Goal: Task Accomplishment & Management: Manage account settings

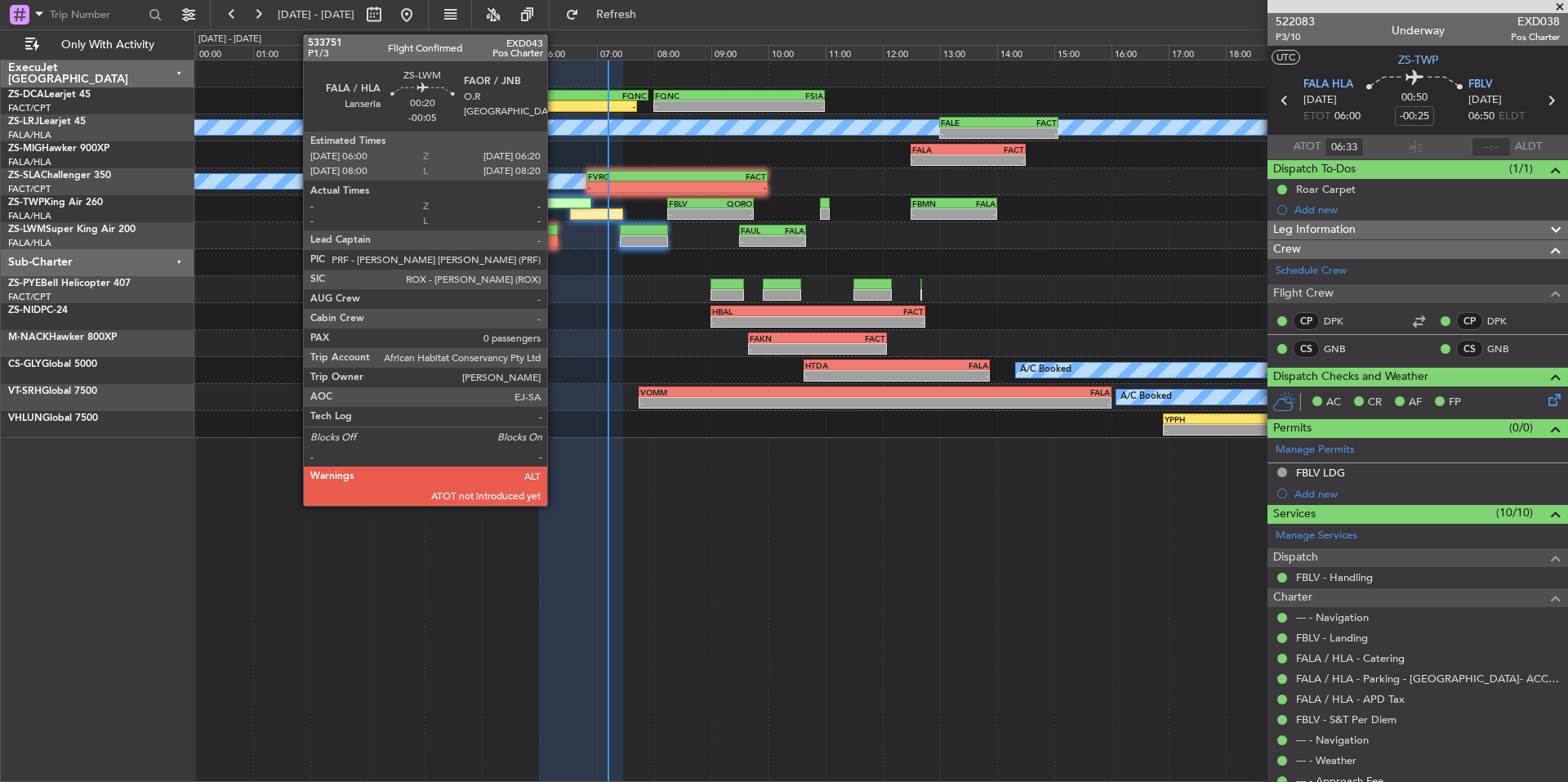
click at [555, 238] on div at bounding box center [548, 241] width 20 height 11
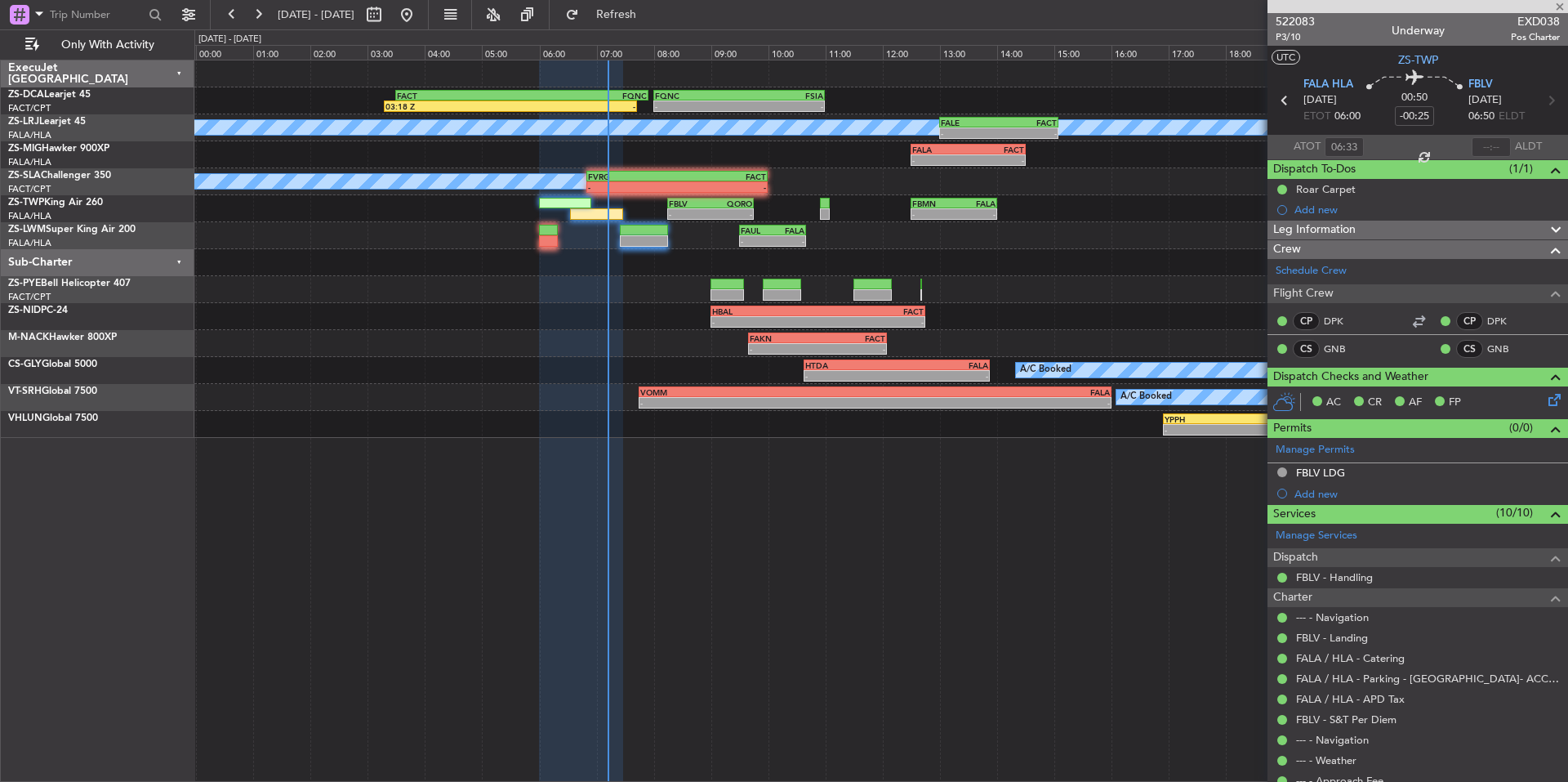
type input "-00:05"
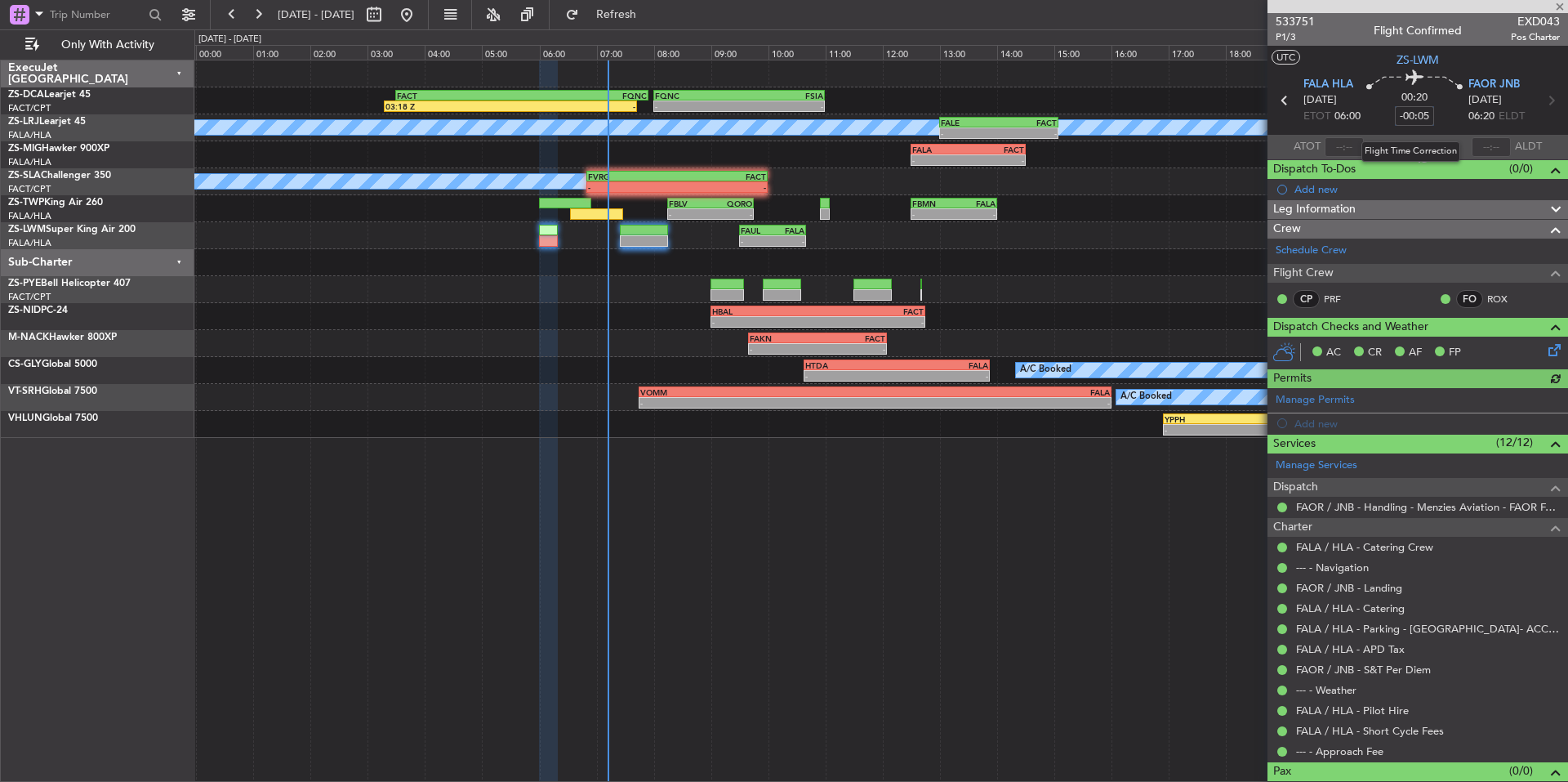
click at [1428, 116] on input "-00:05" at bounding box center [1414, 115] width 39 height 20
type input "-00:15"
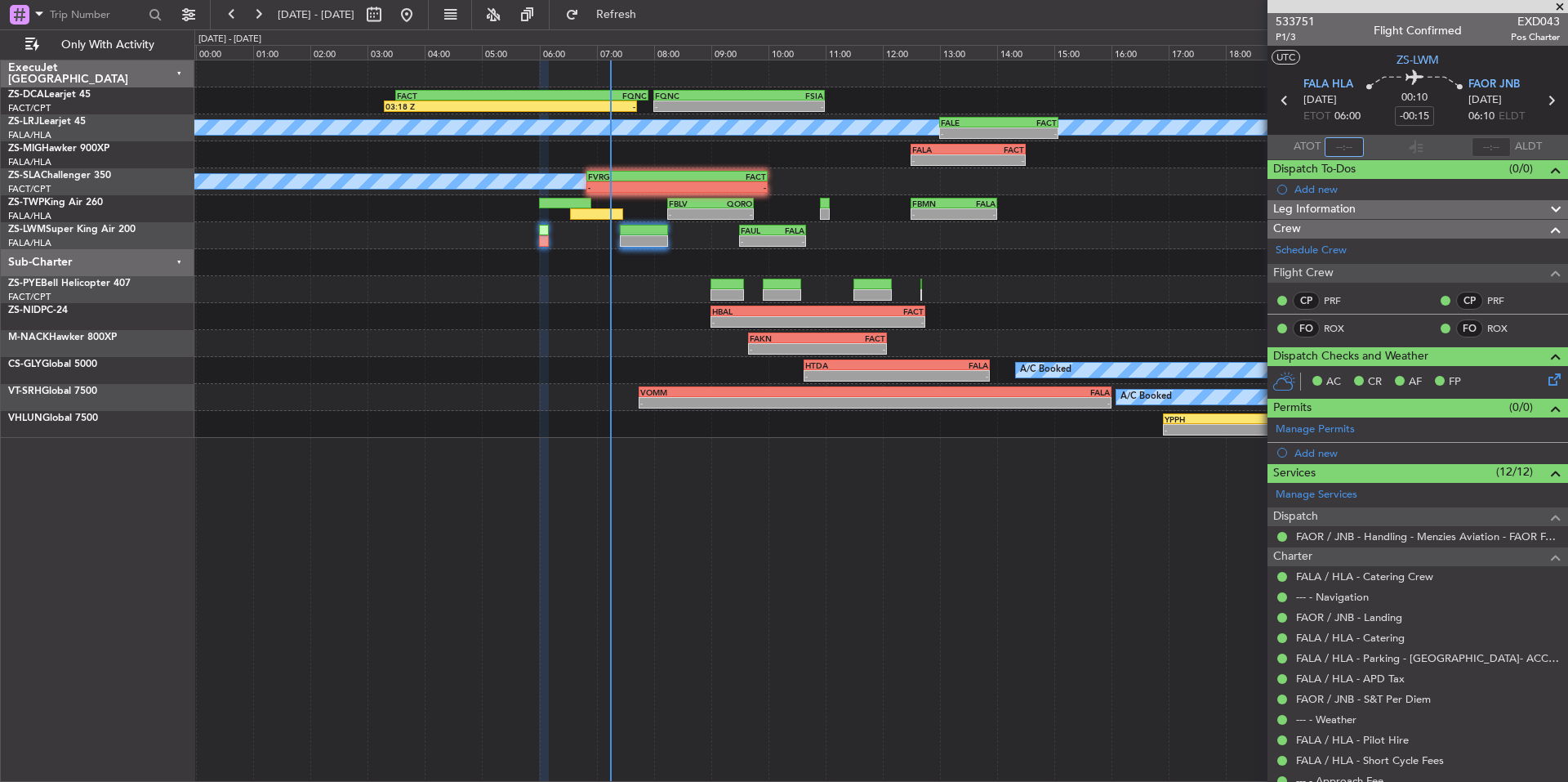
click at [1359, 145] on input "text" at bounding box center [1344, 146] width 39 height 20
type input "07:14"
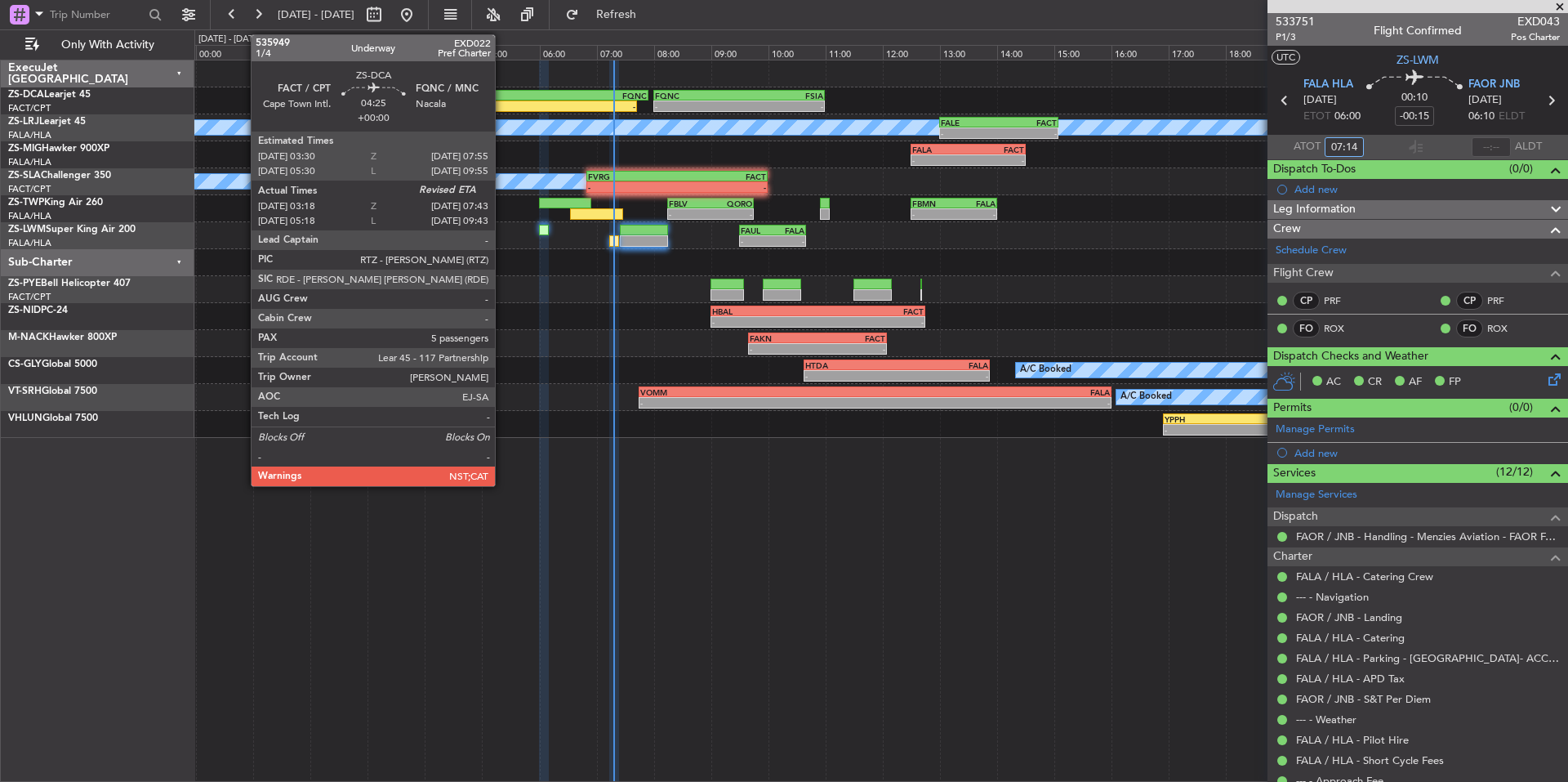
click at [502, 104] on div "03:18 Z" at bounding box center [447, 106] width 125 height 9
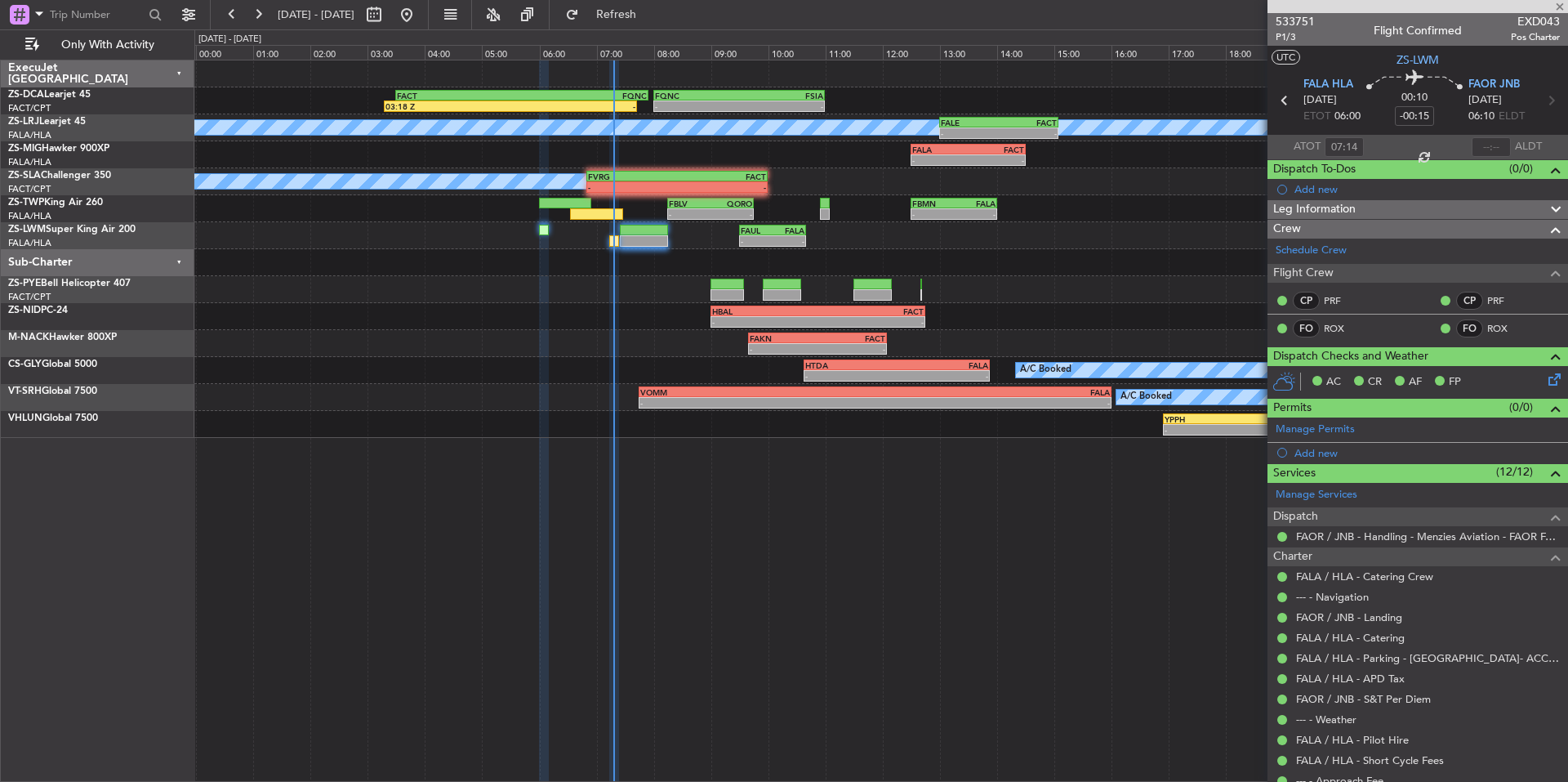
type input "03:18"
type input "5"
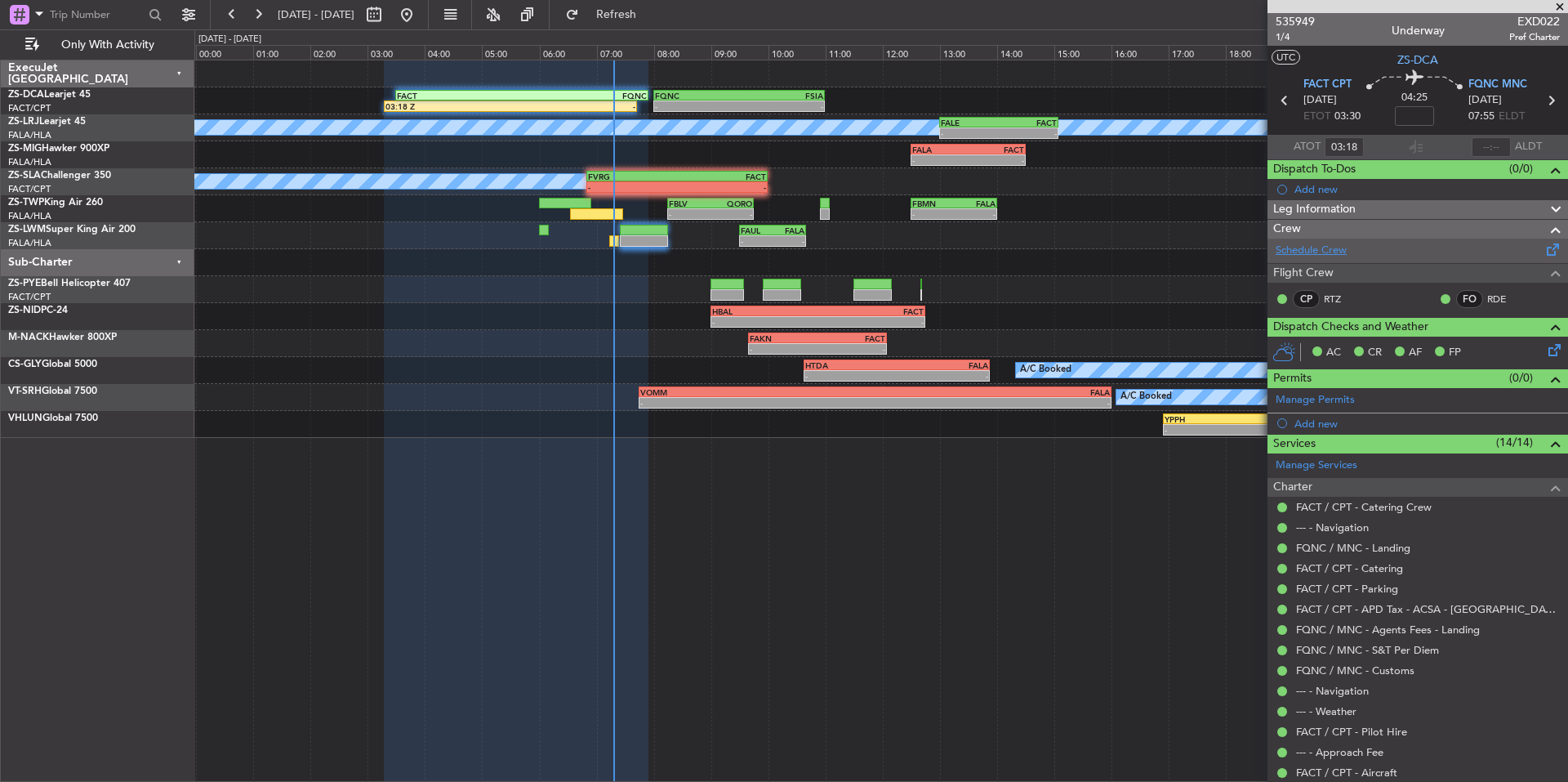
click at [1335, 245] on link "Schedule Crew" at bounding box center [1311, 250] width 71 height 16
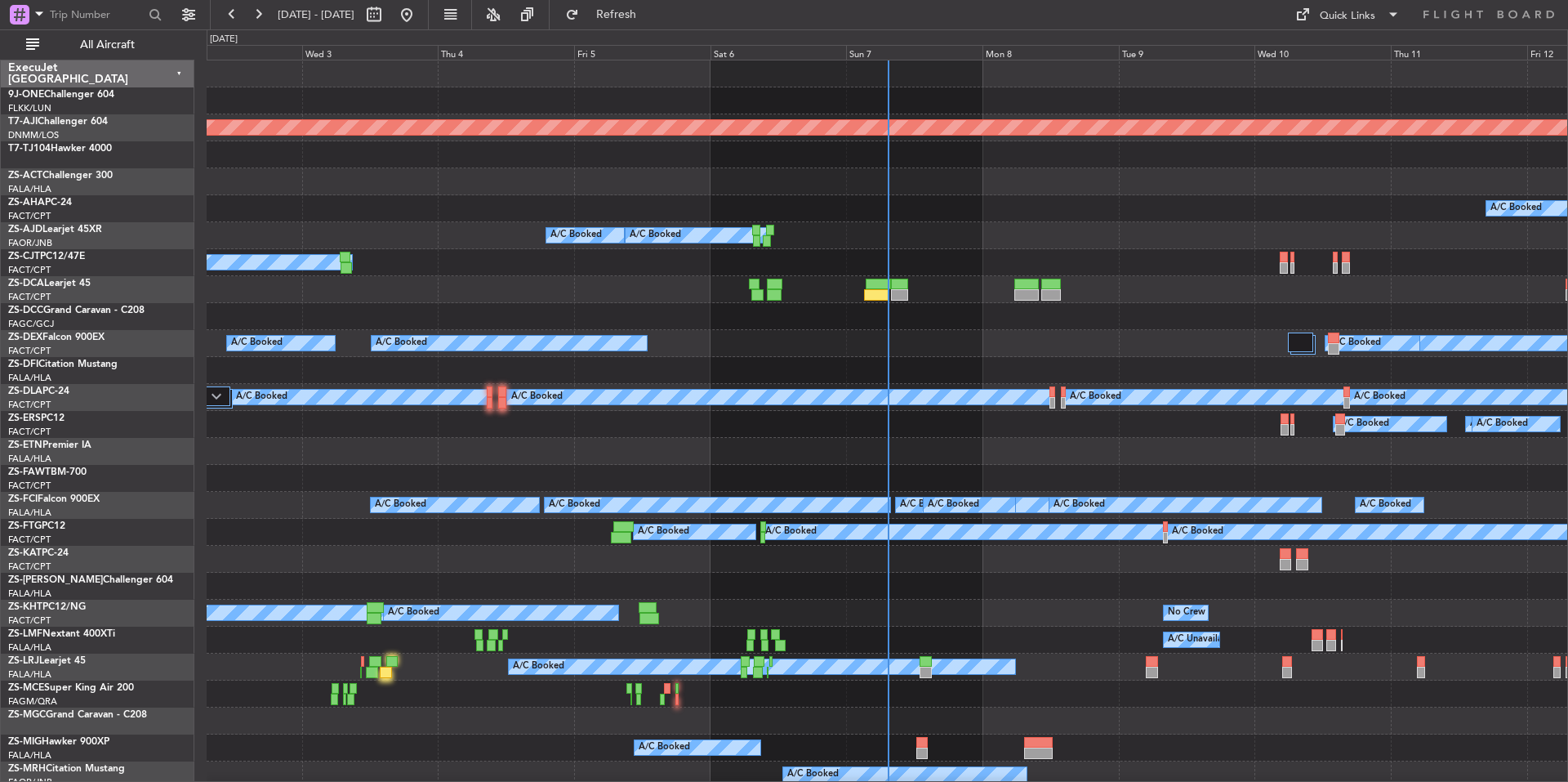
click at [904, 44] on div "0 0 Tue 2 Wed 3 Thu 4 Fri 5 Sat 6 Sun 7 Mon 8 Sep 2025 Tue 9 Wed 10 Thu 11 Fri …" at bounding box center [887, 44] width 1360 height 29
click at [904, 48] on div "Sun 7" at bounding box center [915, 53] width 137 height 15
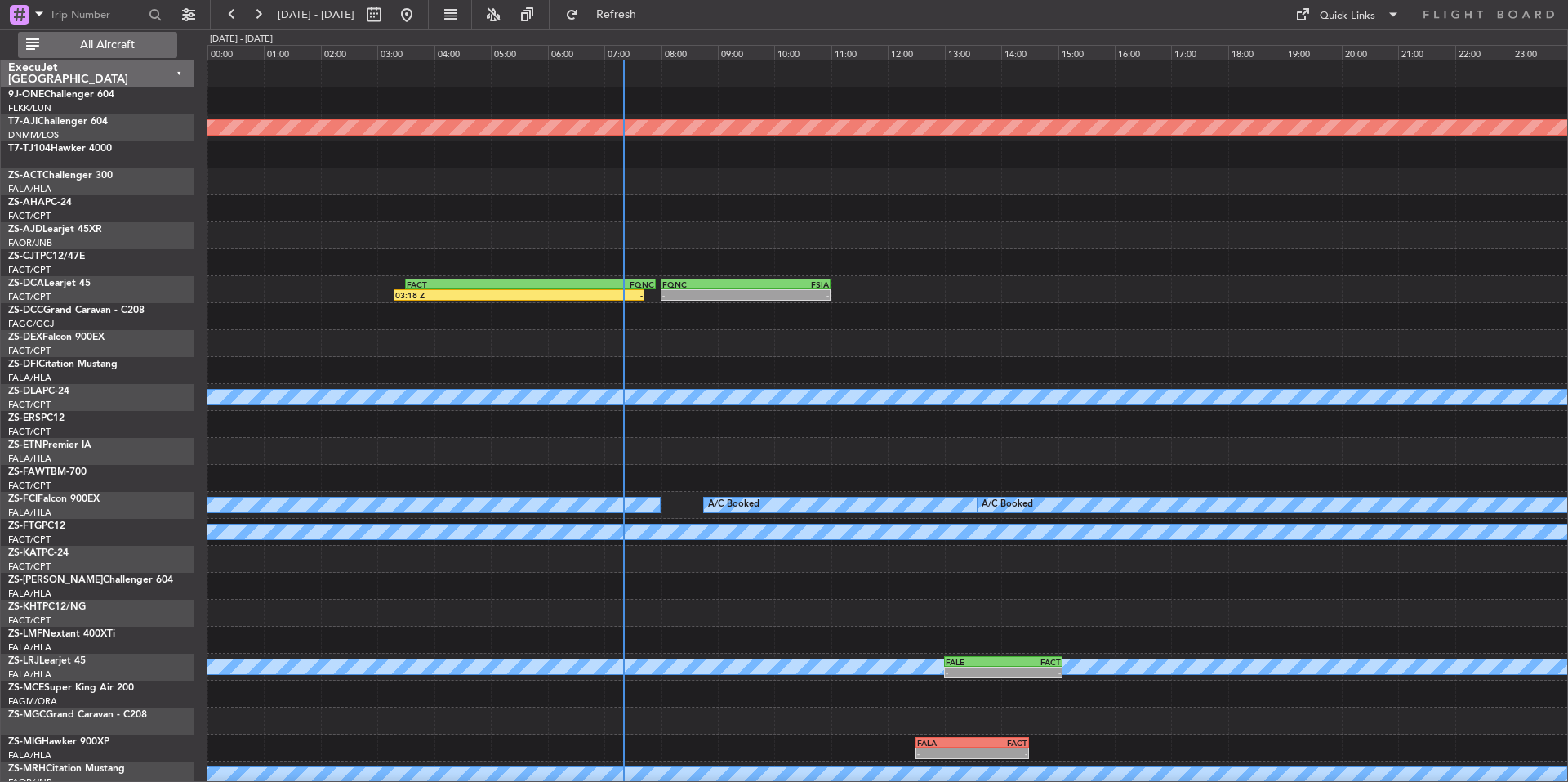
click at [152, 46] on span "All Aircraft" at bounding box center [107, 45] width 130 height 11
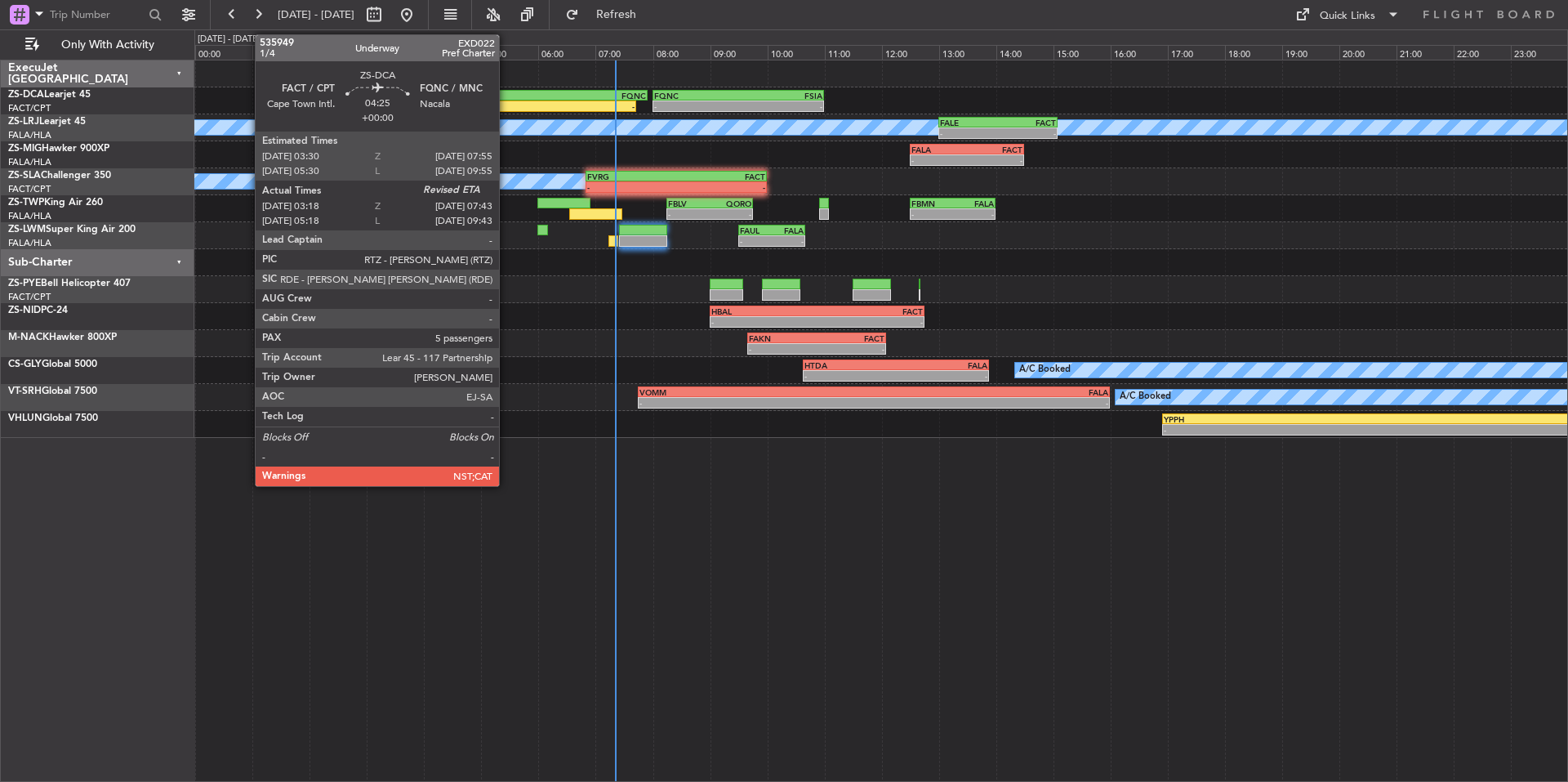
click at [506, 101] on div "03:18 Z" at bounding box center [446, 106] width 125 height 9
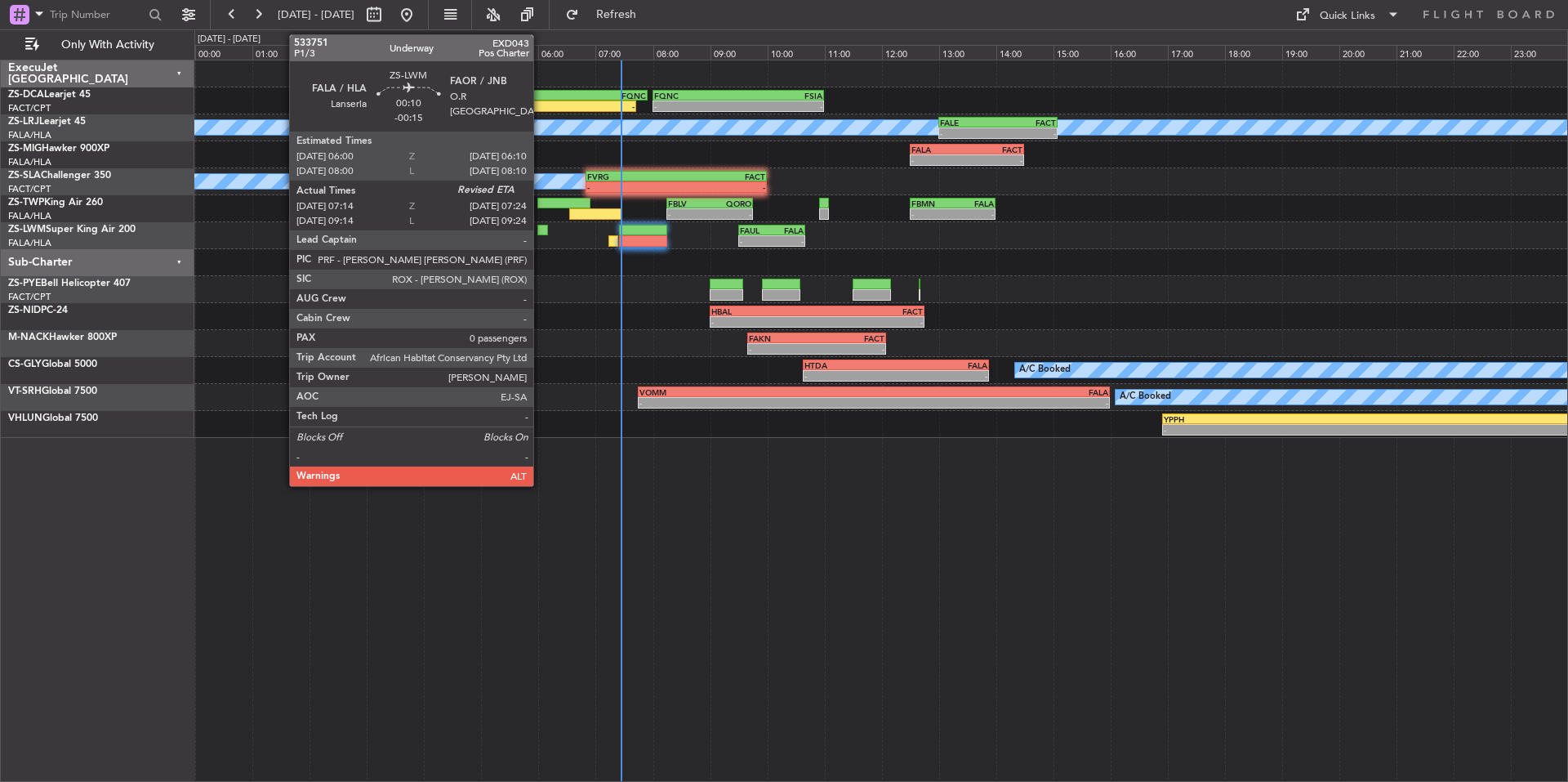
click at [541, 232] on div at bounding box center [542, 231] width 9 height 11
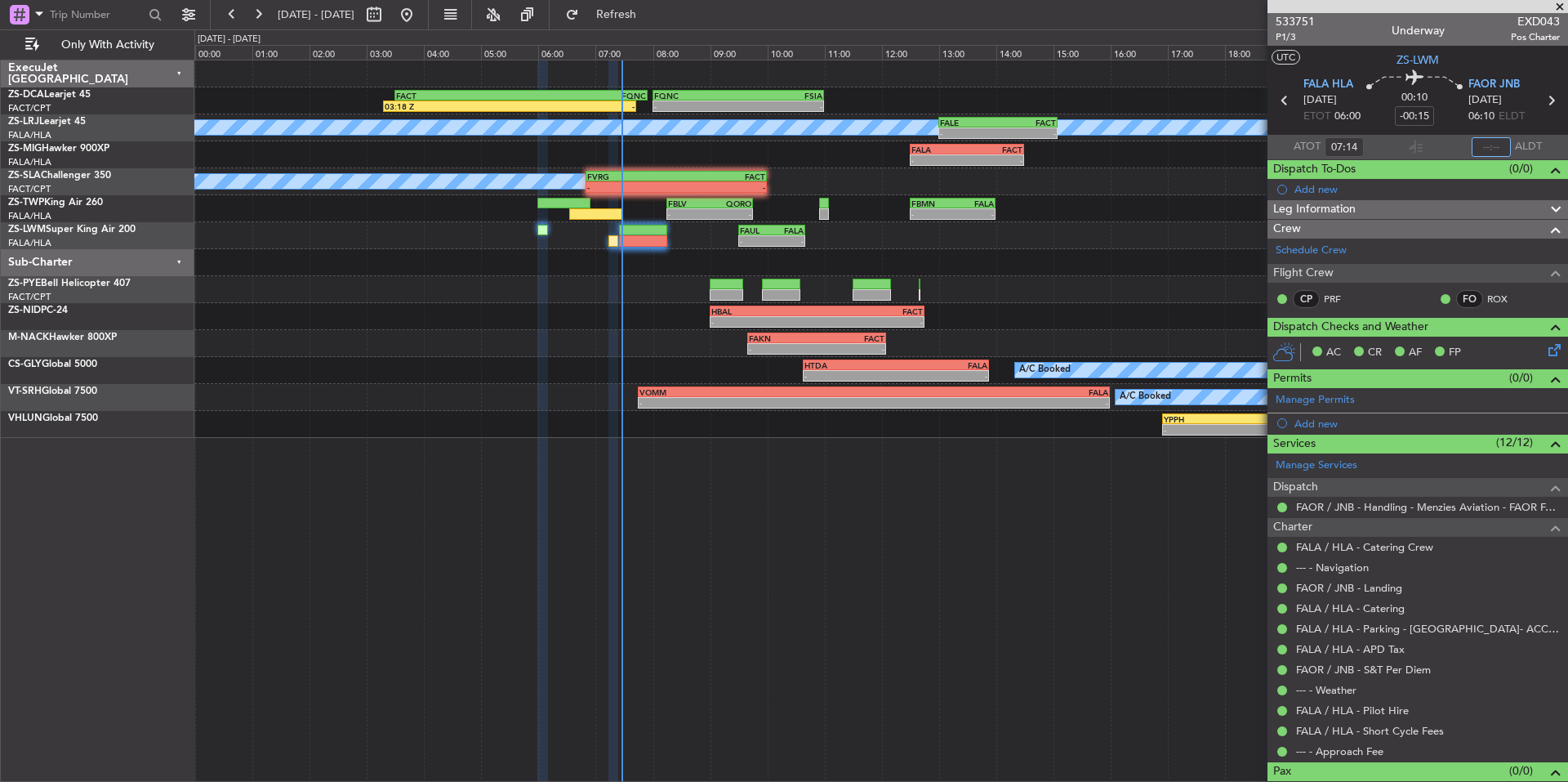
click at [1476, 141] on input "text" at bounding box center [1491, 146] width 39 height 20
click at [1471, 142] on input "text" at bounding box center [1491, 146] width 39 height 20
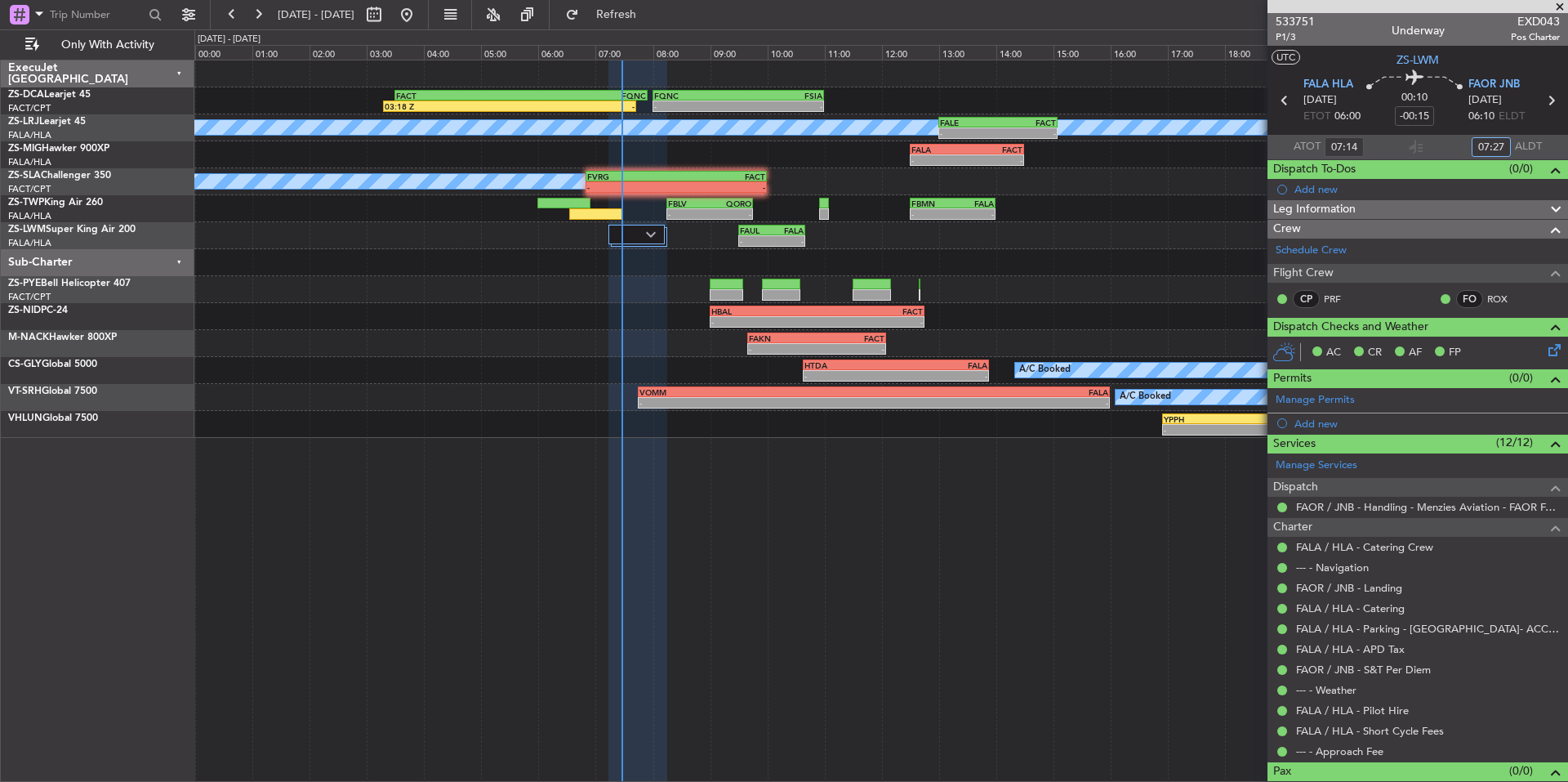
type input "07:27"
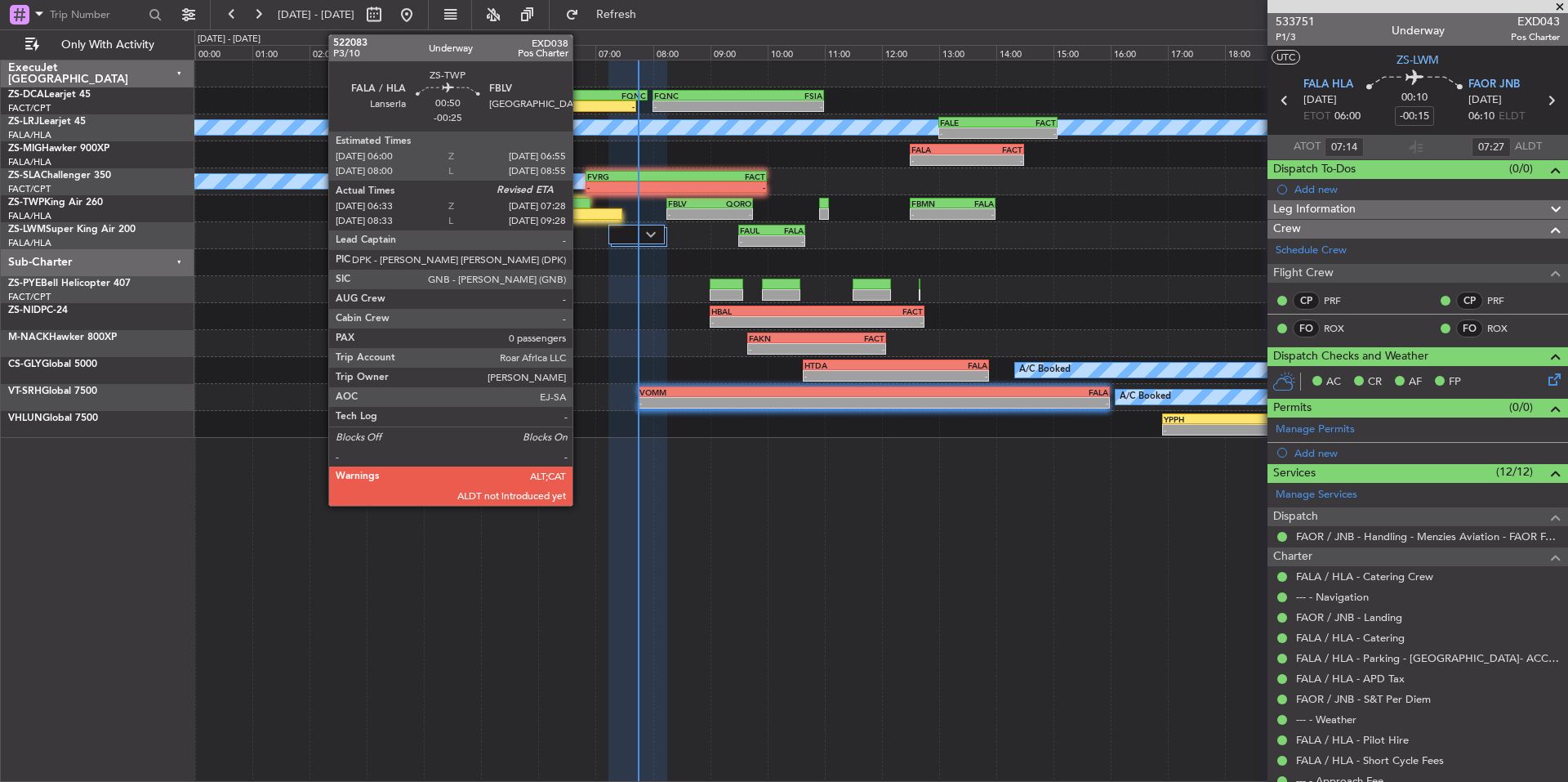
click at [580, 214] on div at bounding box center [595, 214] width 53 height 11
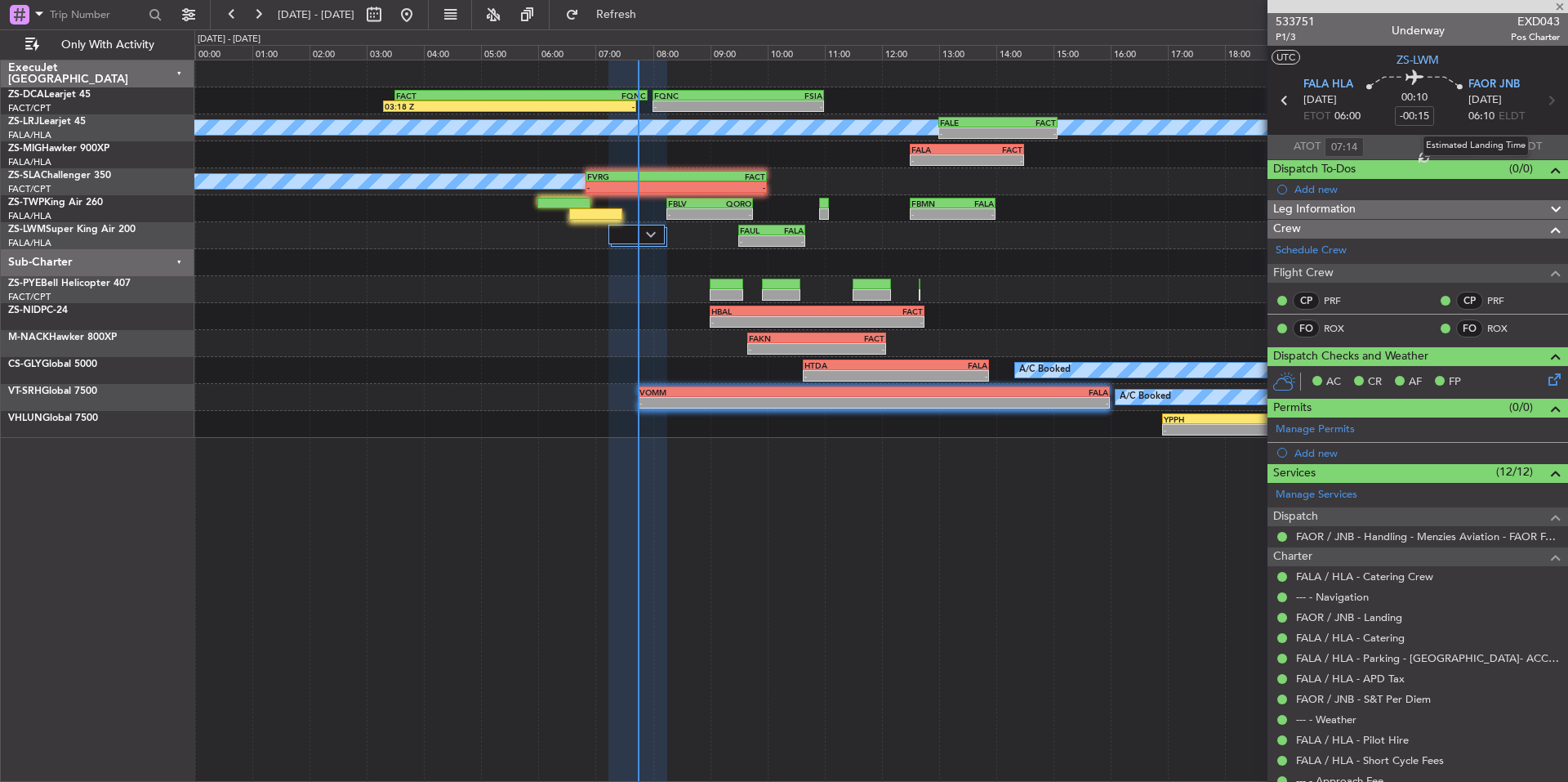
type input "-00:25"
type input "06:33"
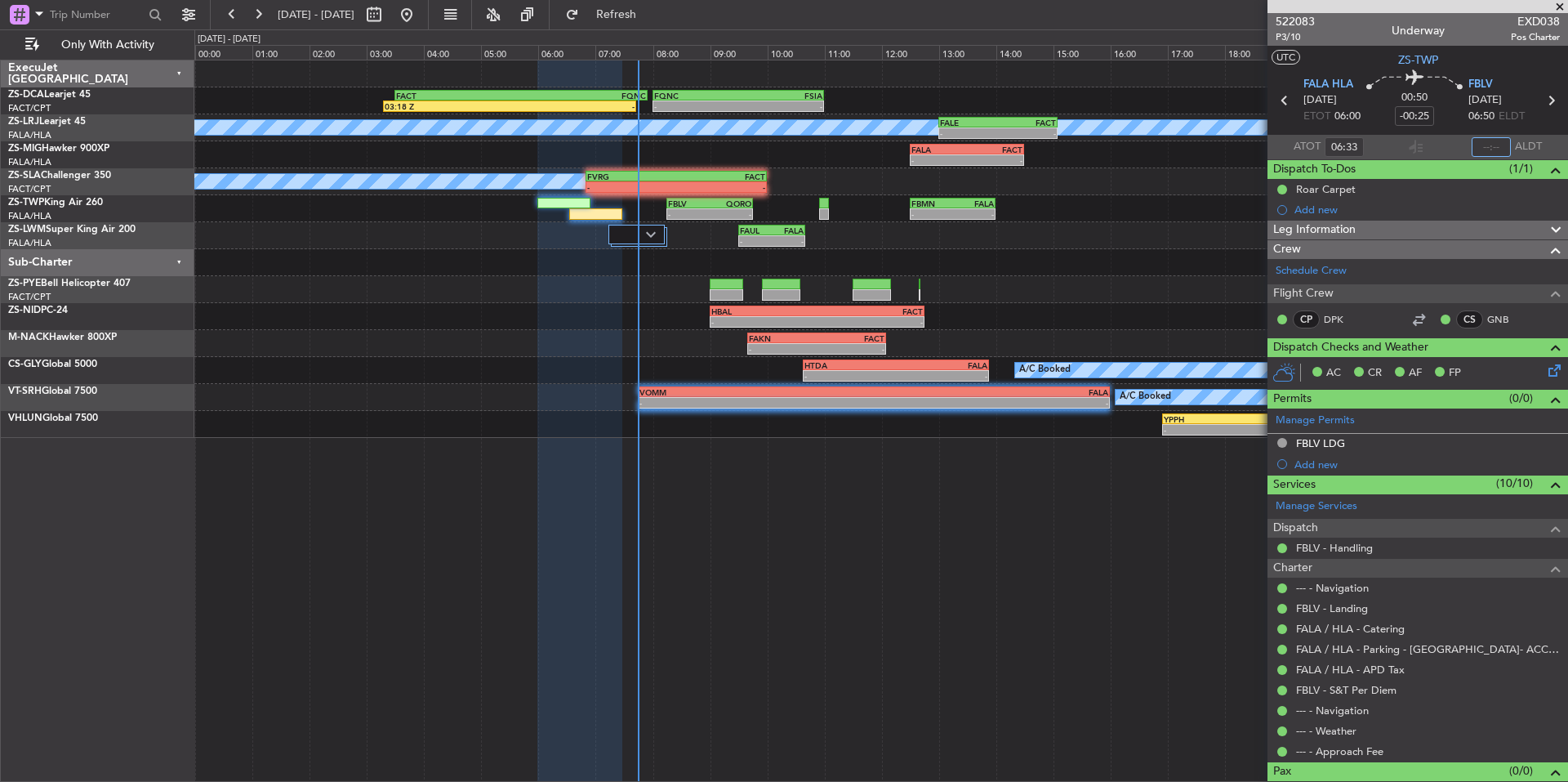
click at [1483, 151] on input "text" at bounding box center [1491, 146] width 39 height 20
type input "07:30"
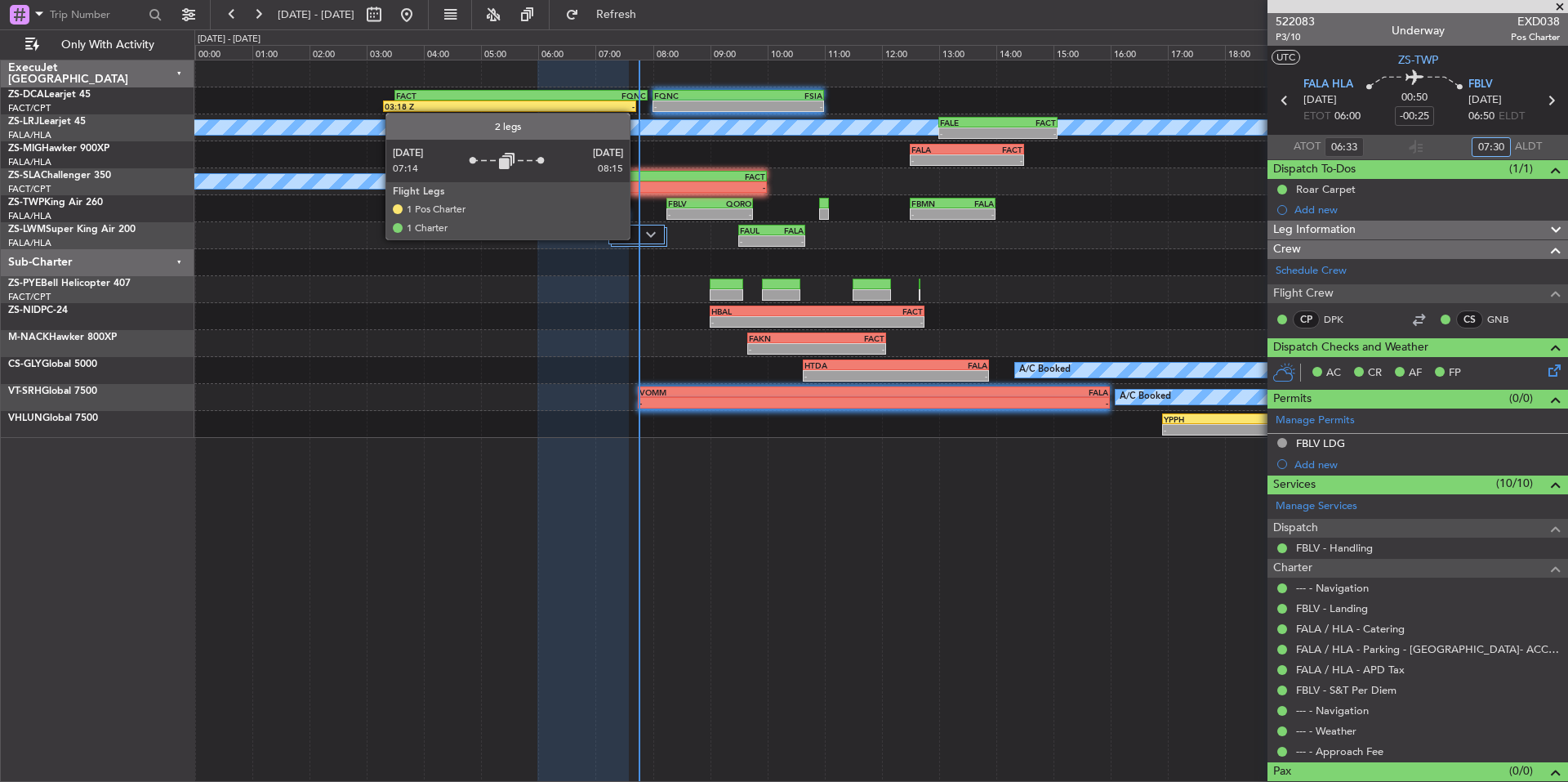
click at [637, 238] on div at bounding box center [636, 234] width 56 height 20
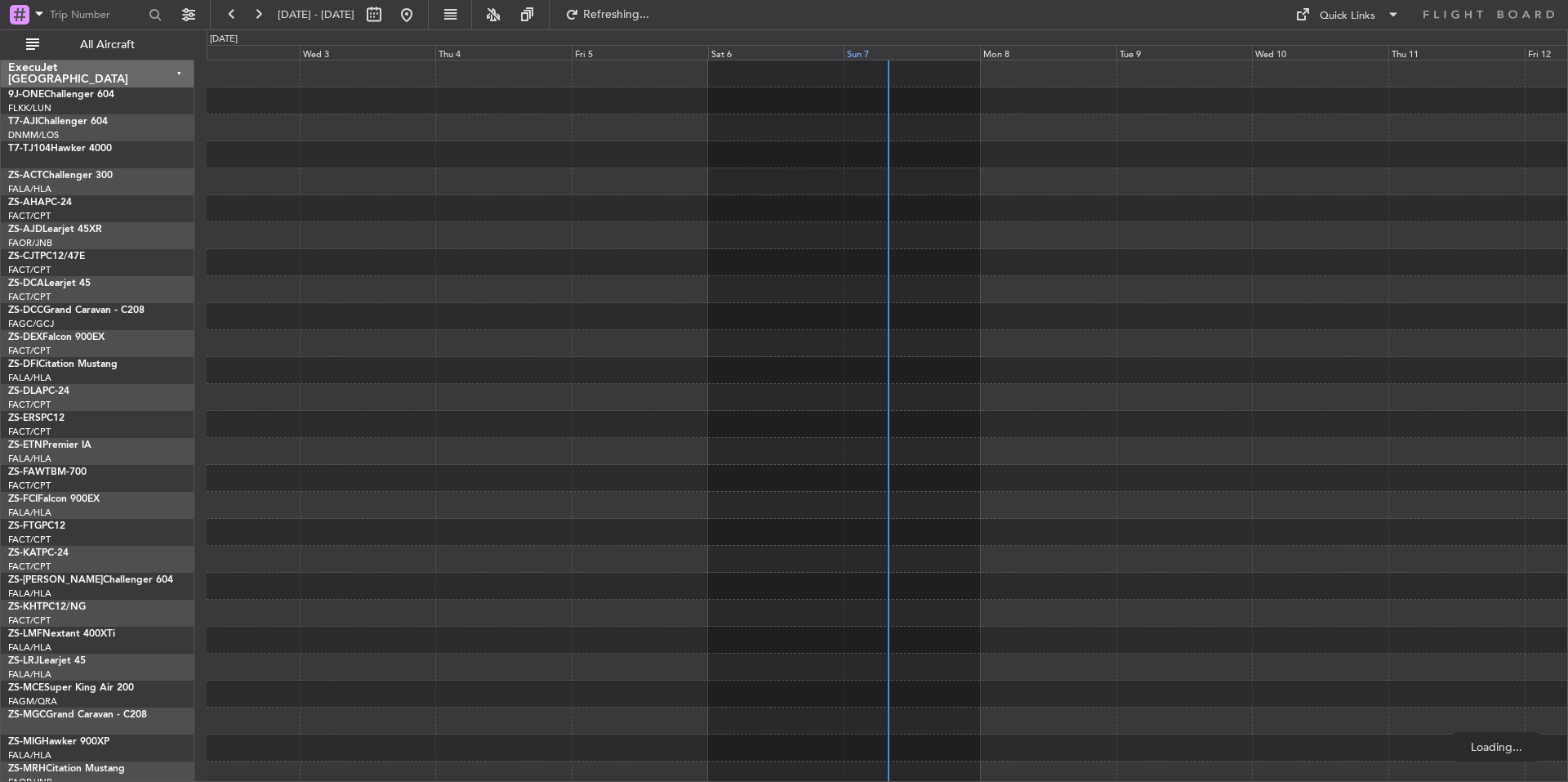
click at [928, 50] on div "Sun 7" at bounding box center [912, 53] width 137 height 15
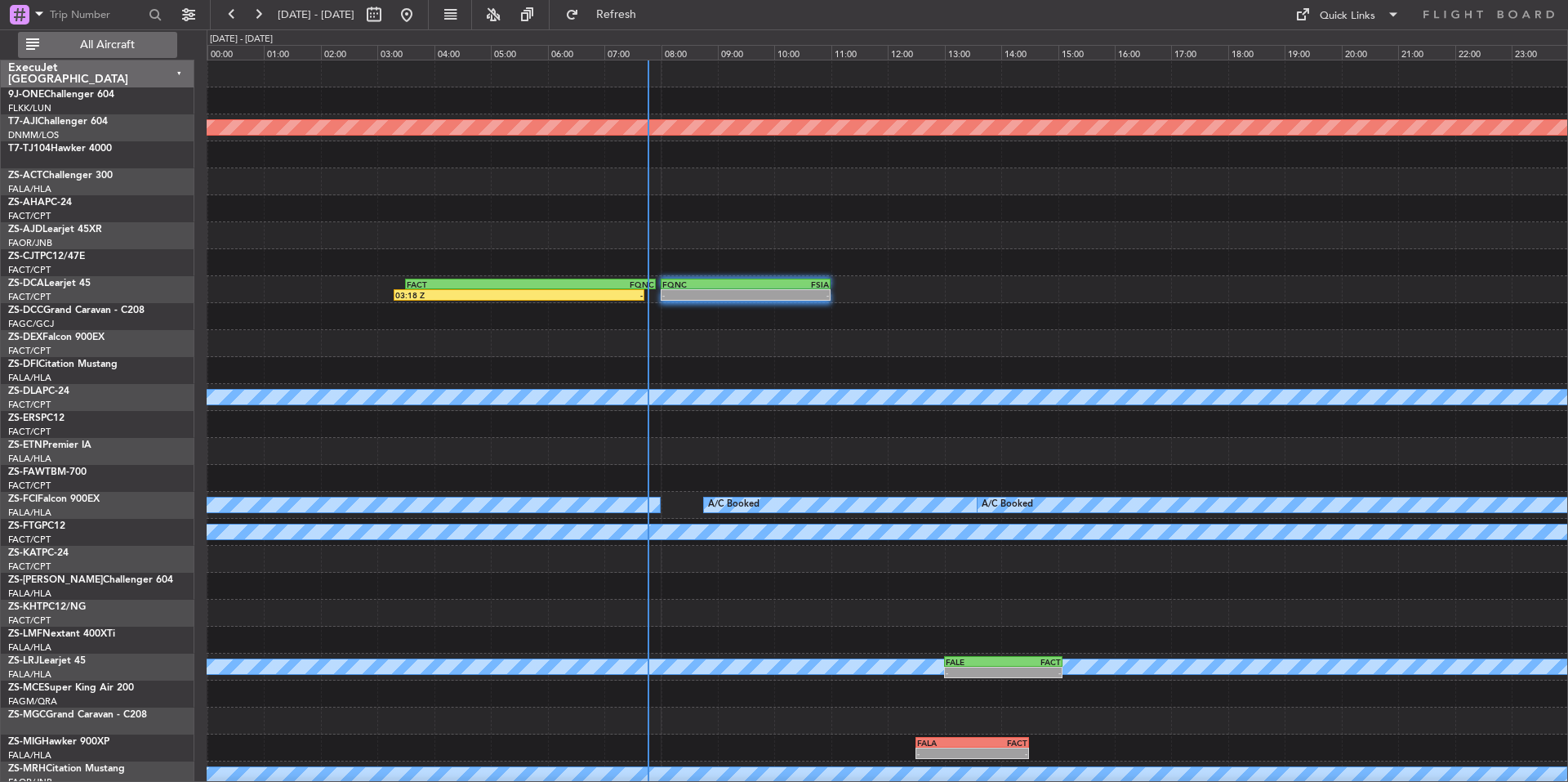
click at [168, 47] on span "All Aircraft" at bounding box center [107, 45] width 130 height 11
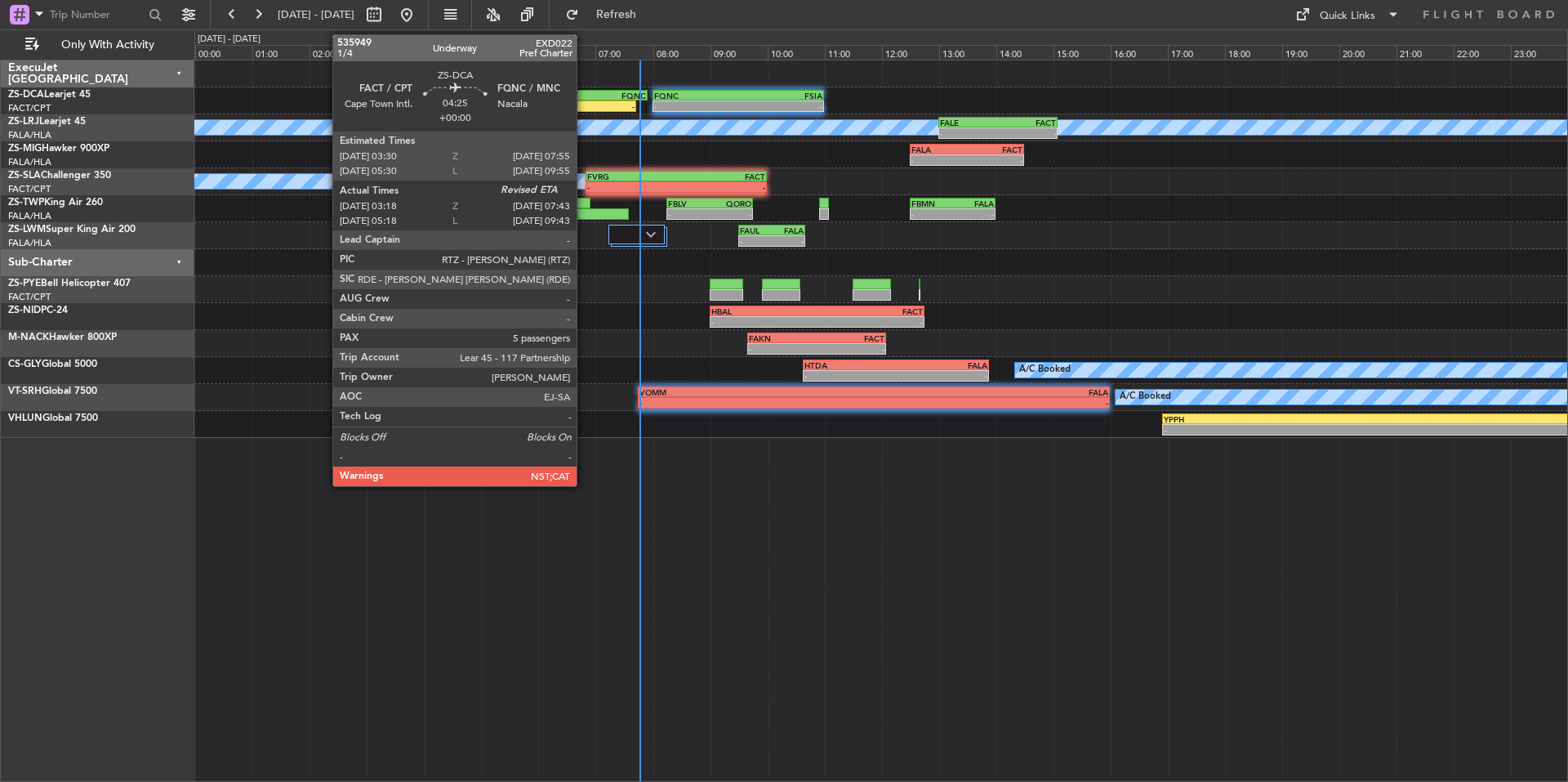
click at [584, 106] on div "-" at bounding box center [572, 106] width 125 height 9
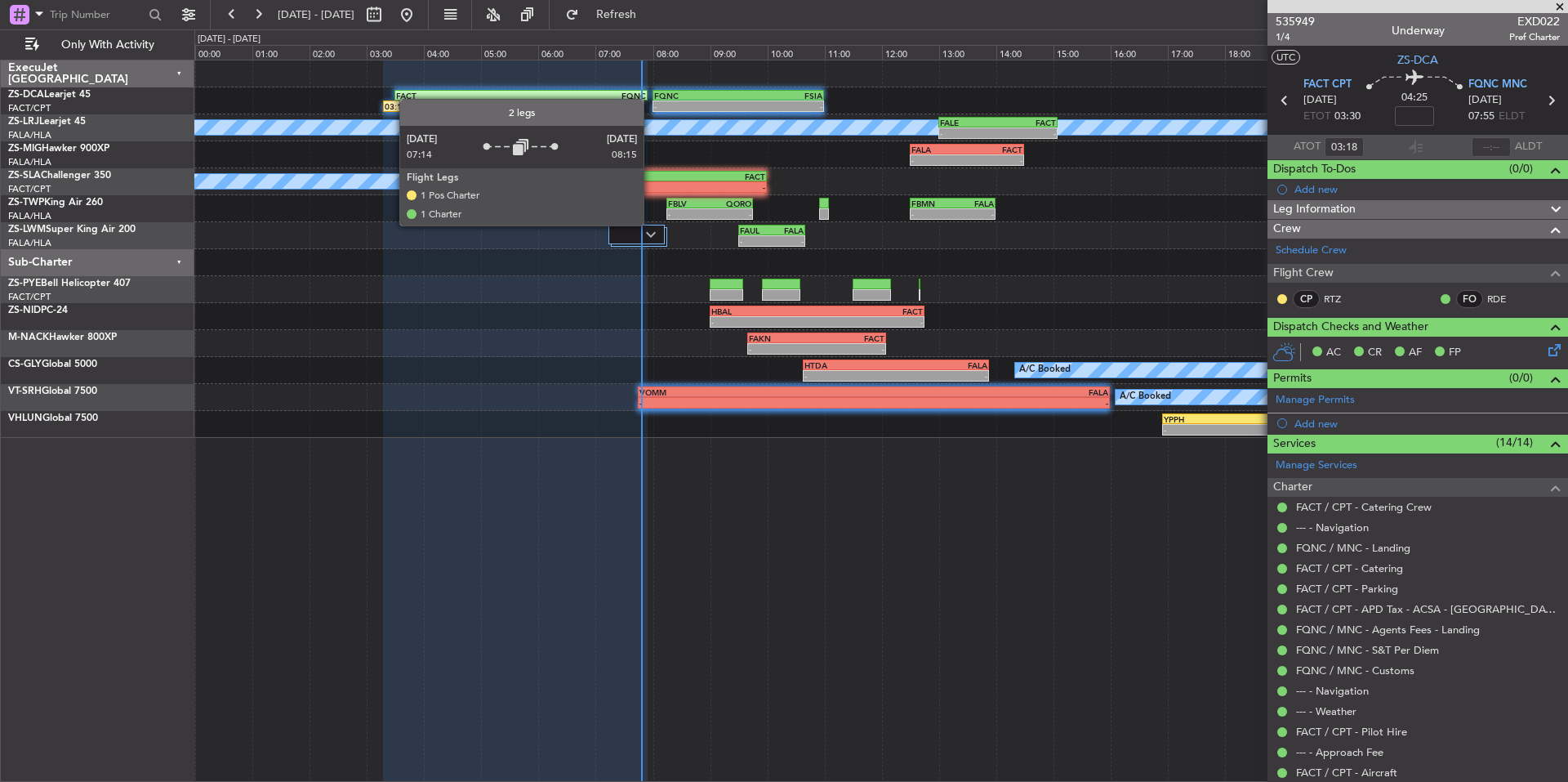
click at [650, 233] on img at bounding box center [650, 234] width 9 height 7
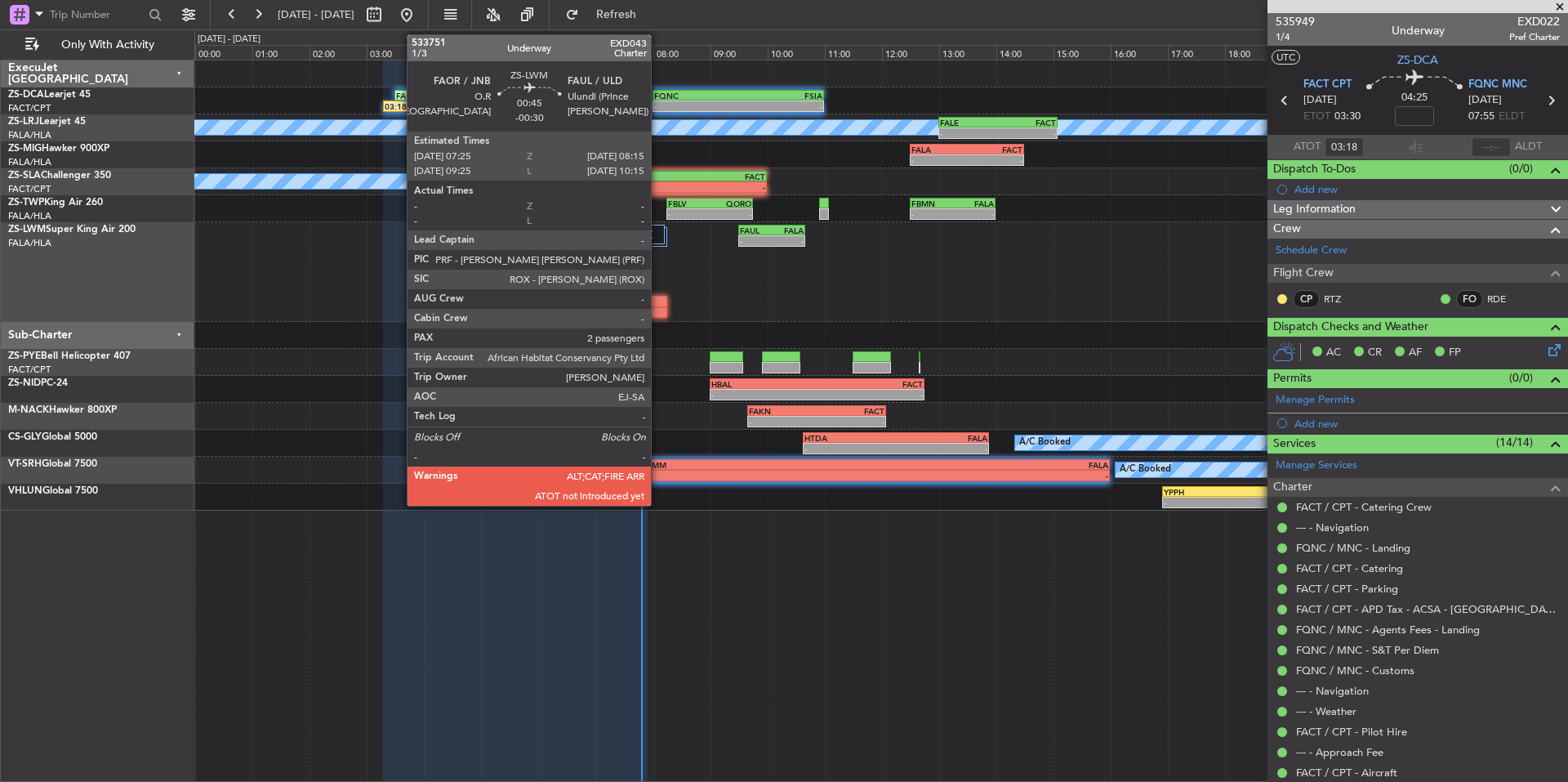
click at [658, 306] on div at bounding box center [642, 301] width 48 height 11
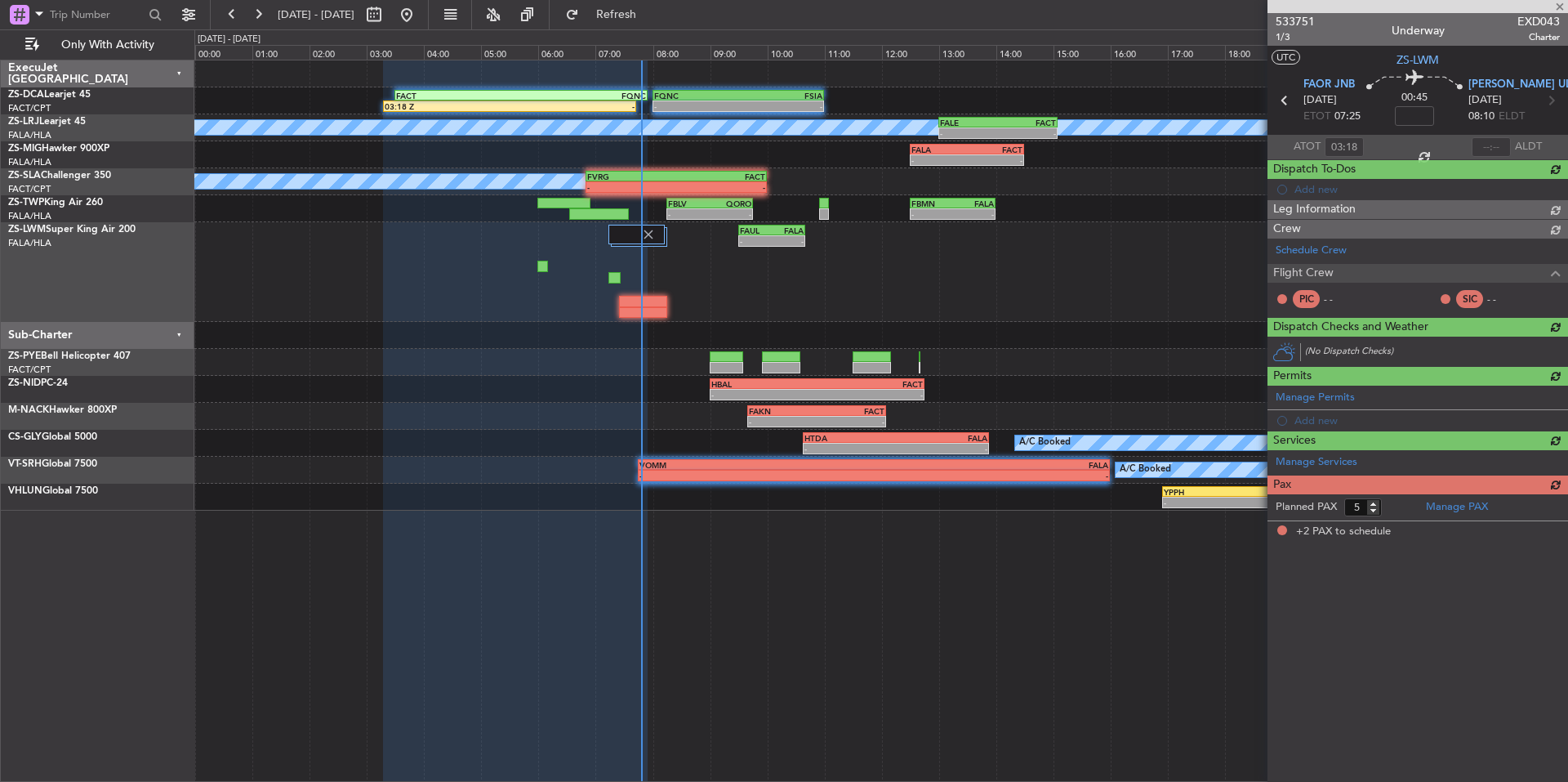
type input "-00:30"
type input "2"
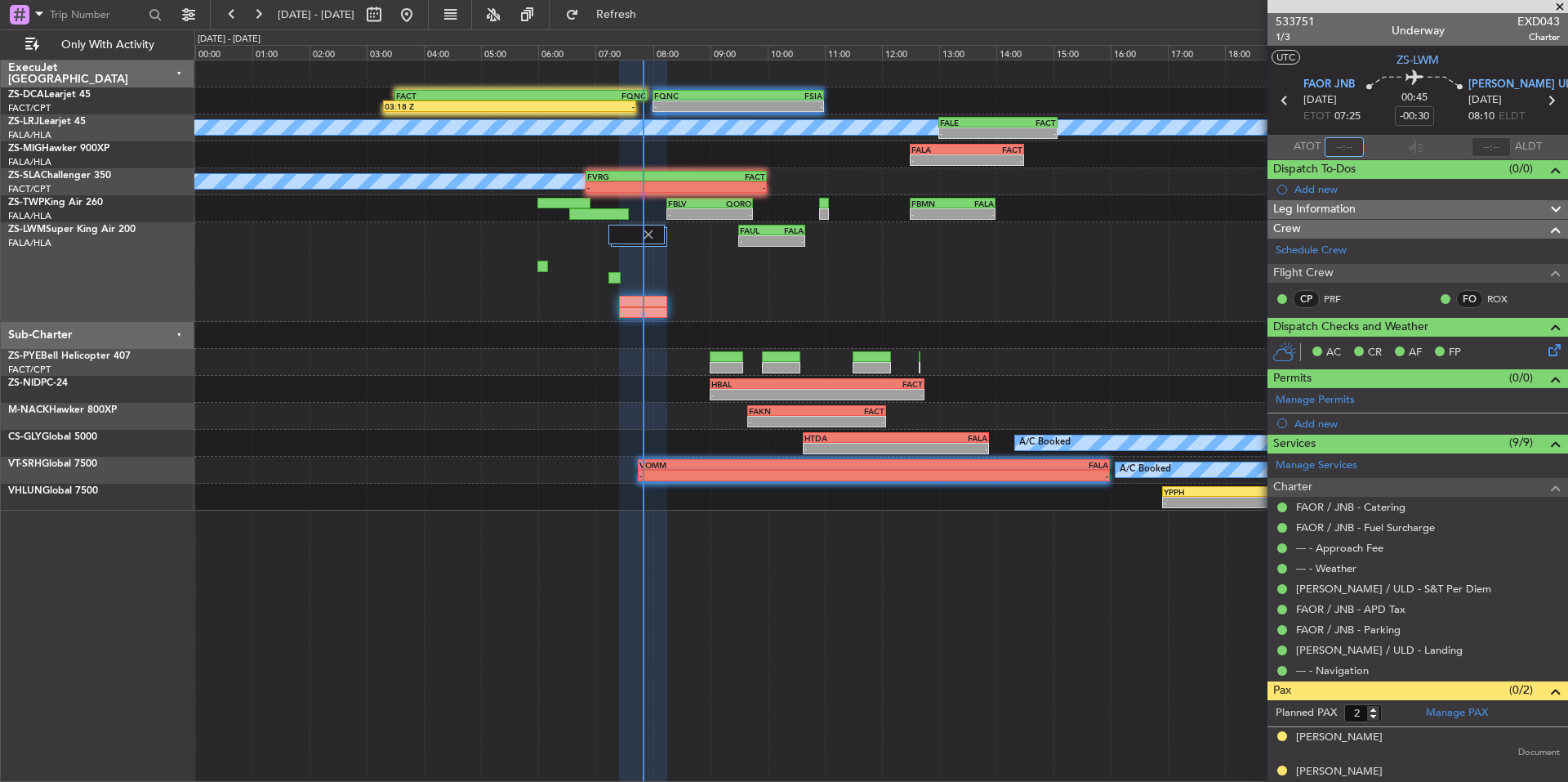
click at [1349, 143] on input "text" at bounding box center [1344, 146] width 39 height 20
type input "07:49"
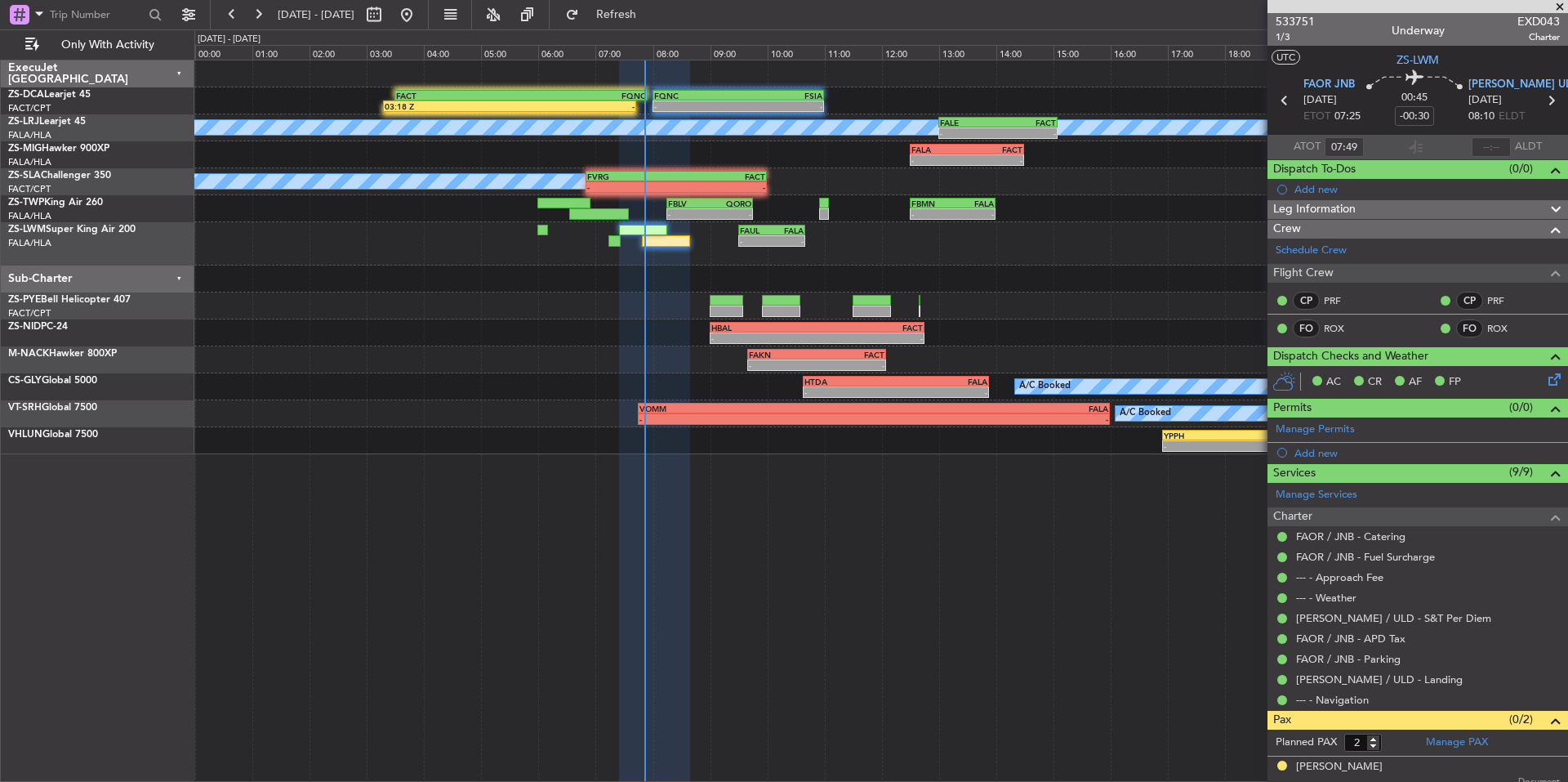
click at [1558, 14] on span at bounding box center [1559, 8] width 16 height 15
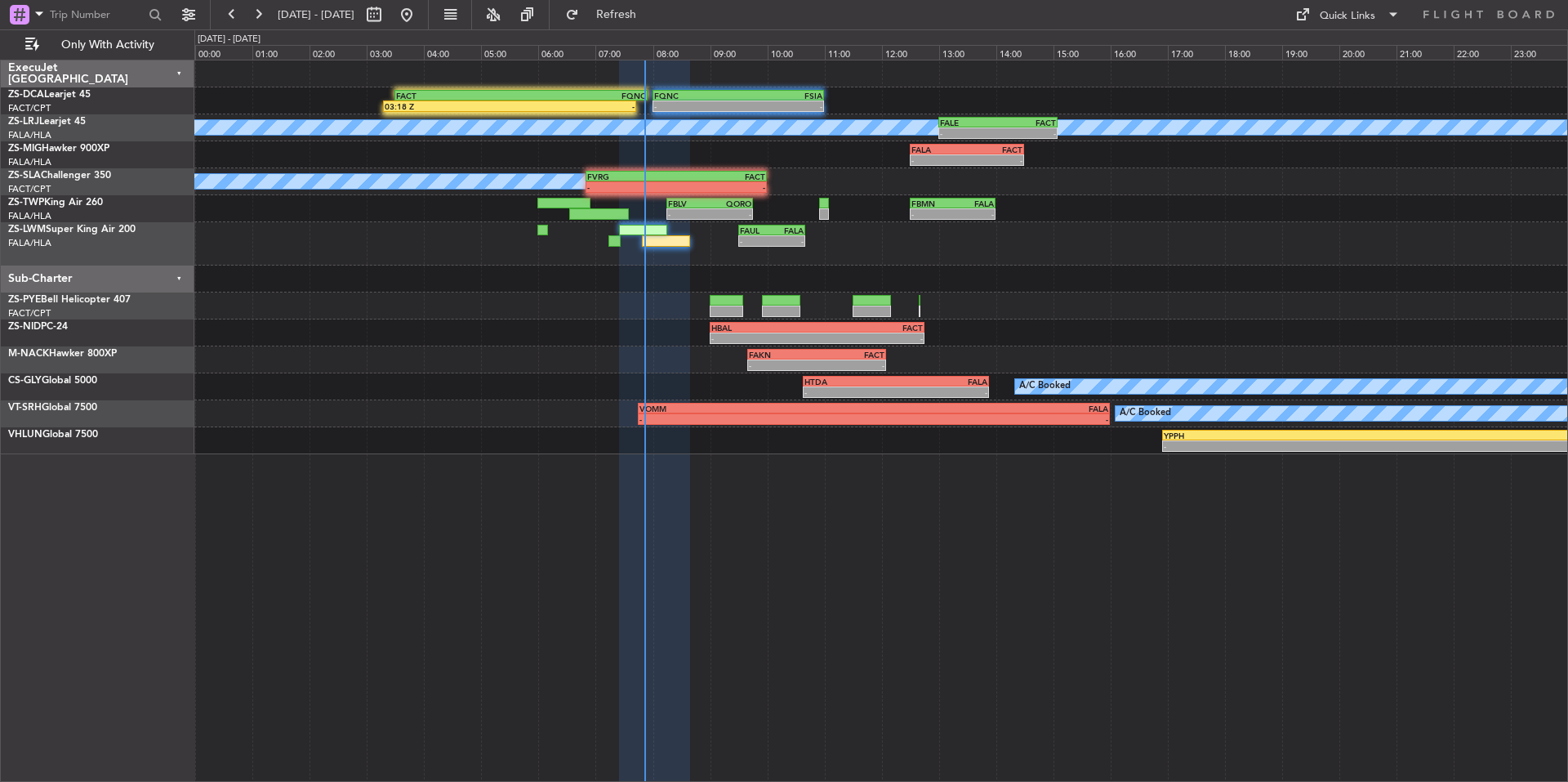
type input "0"
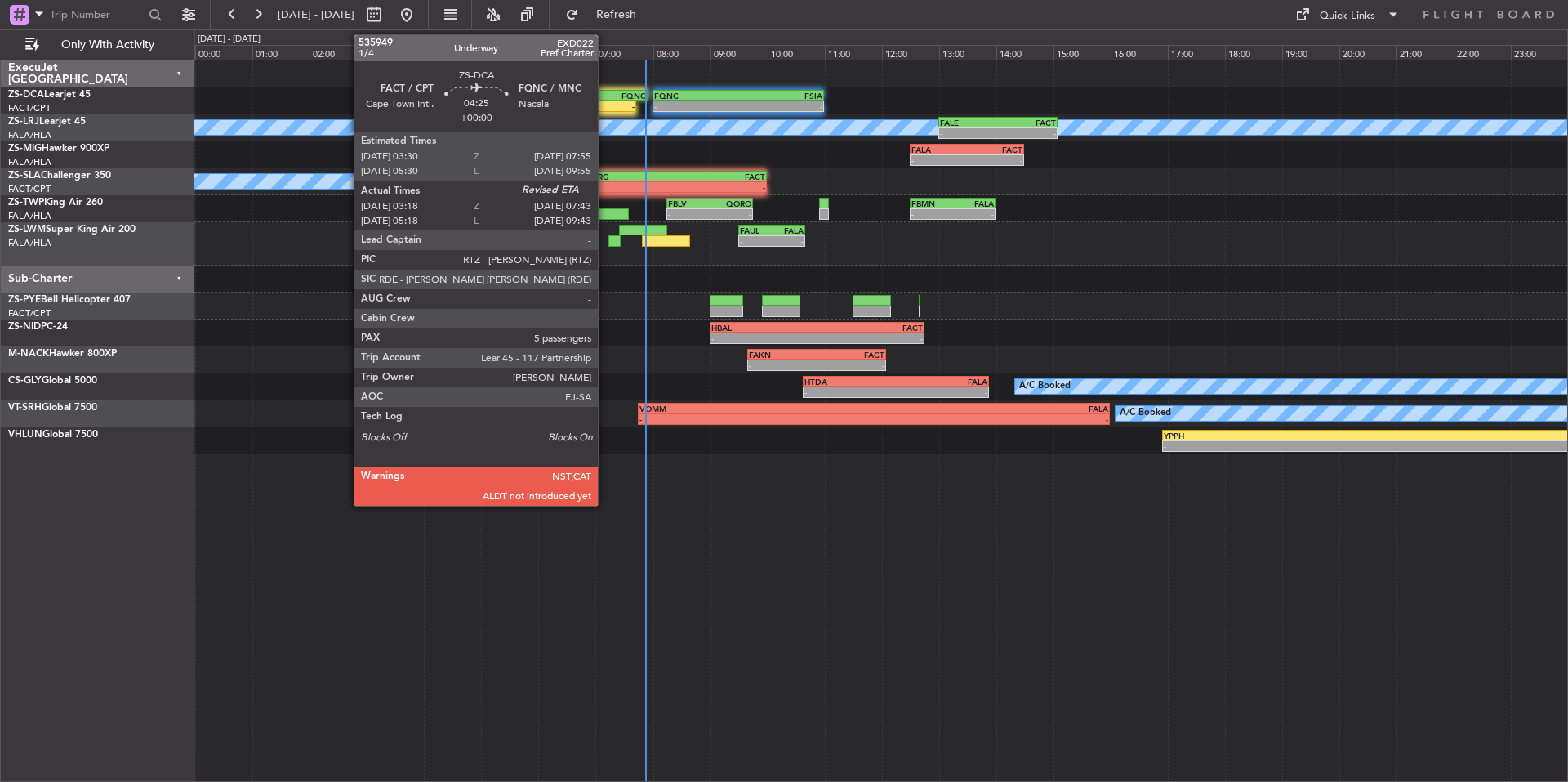
click at [605, 107] on div "-" at bounding box center [572, 106] width 125 height 9
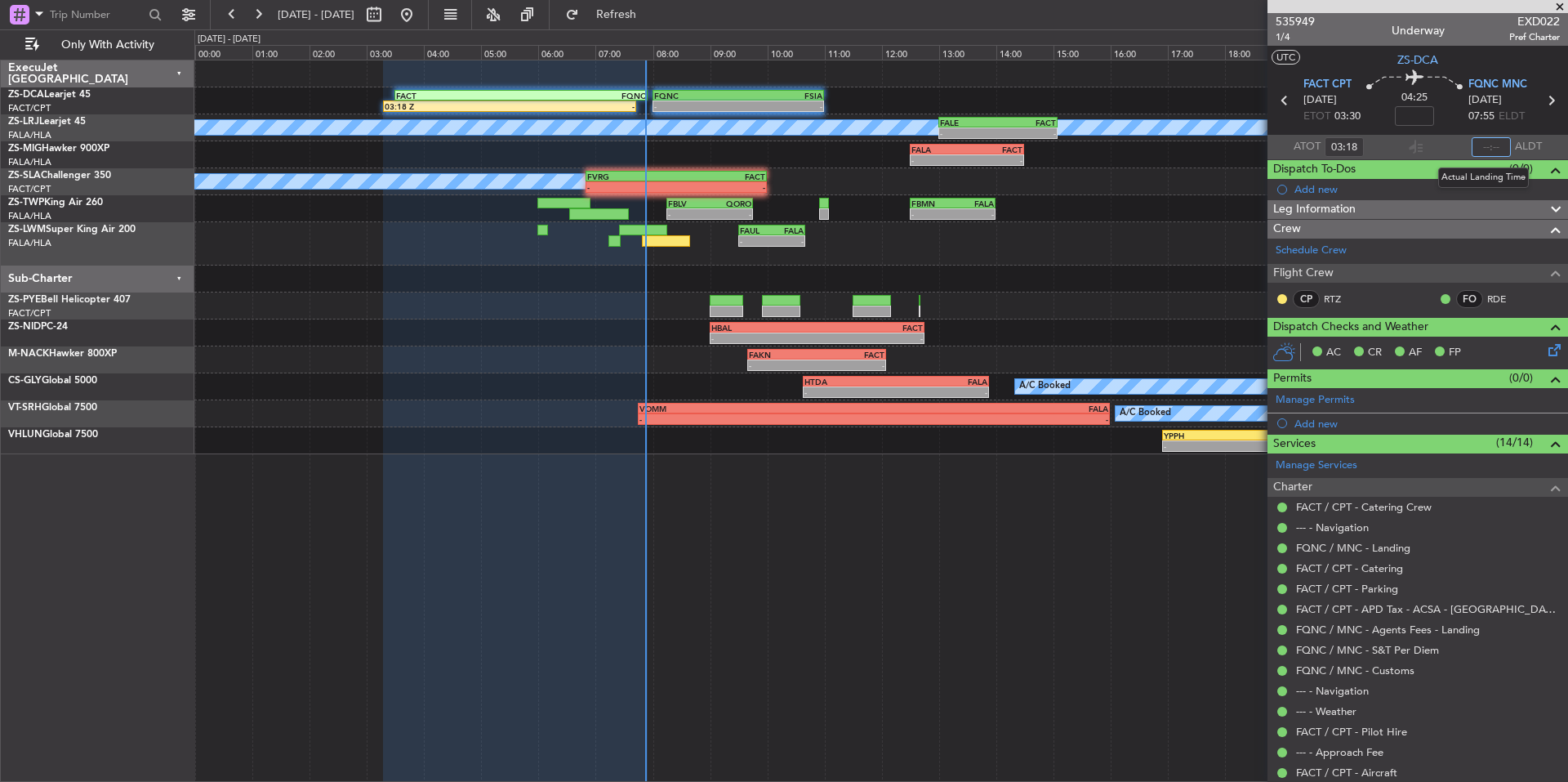
click at [1495, 149] on input "text" at bounding box center [1491, 146] width 39 height 20
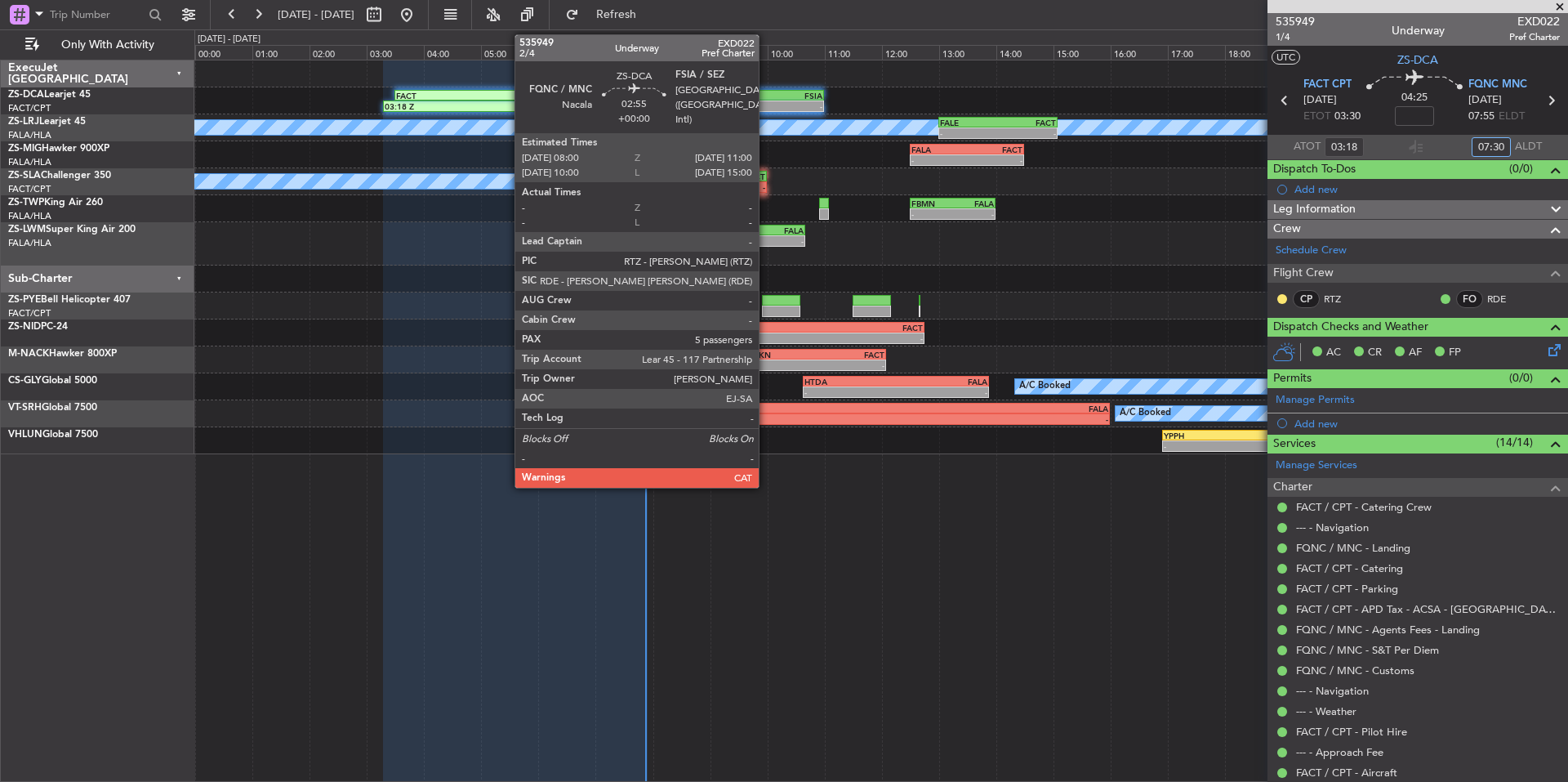
click at [766, 105] on div "-" at bounding box center [781, 106] width 84 height 9
type input "07:30"
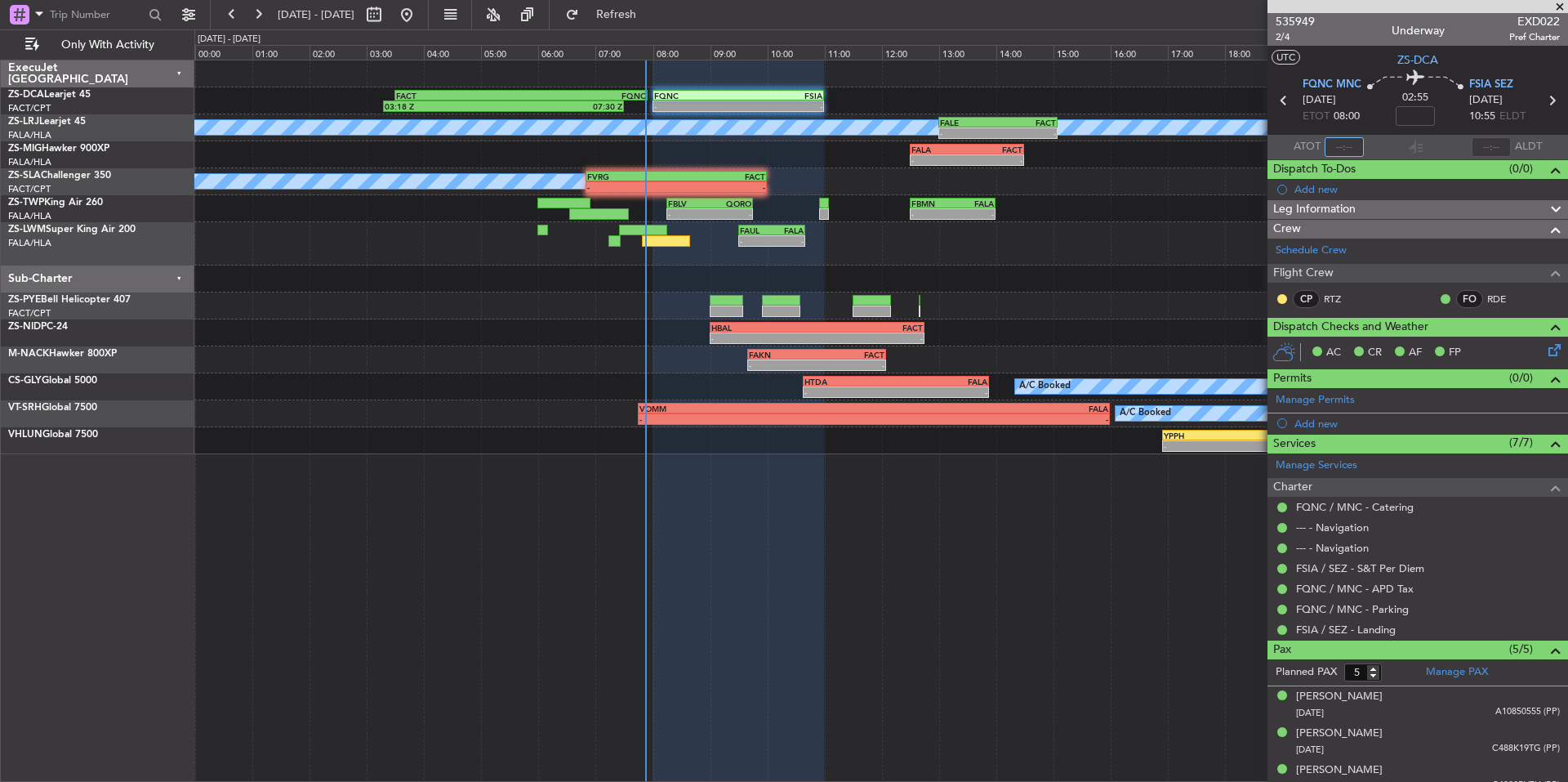
click at [1349, 150] on input "text" at bounding box center [1344, 146] width 39 height 20
type input "07:50"
click at [1556, 11] on span at bounding box center [1559, 8] width 16 height 15
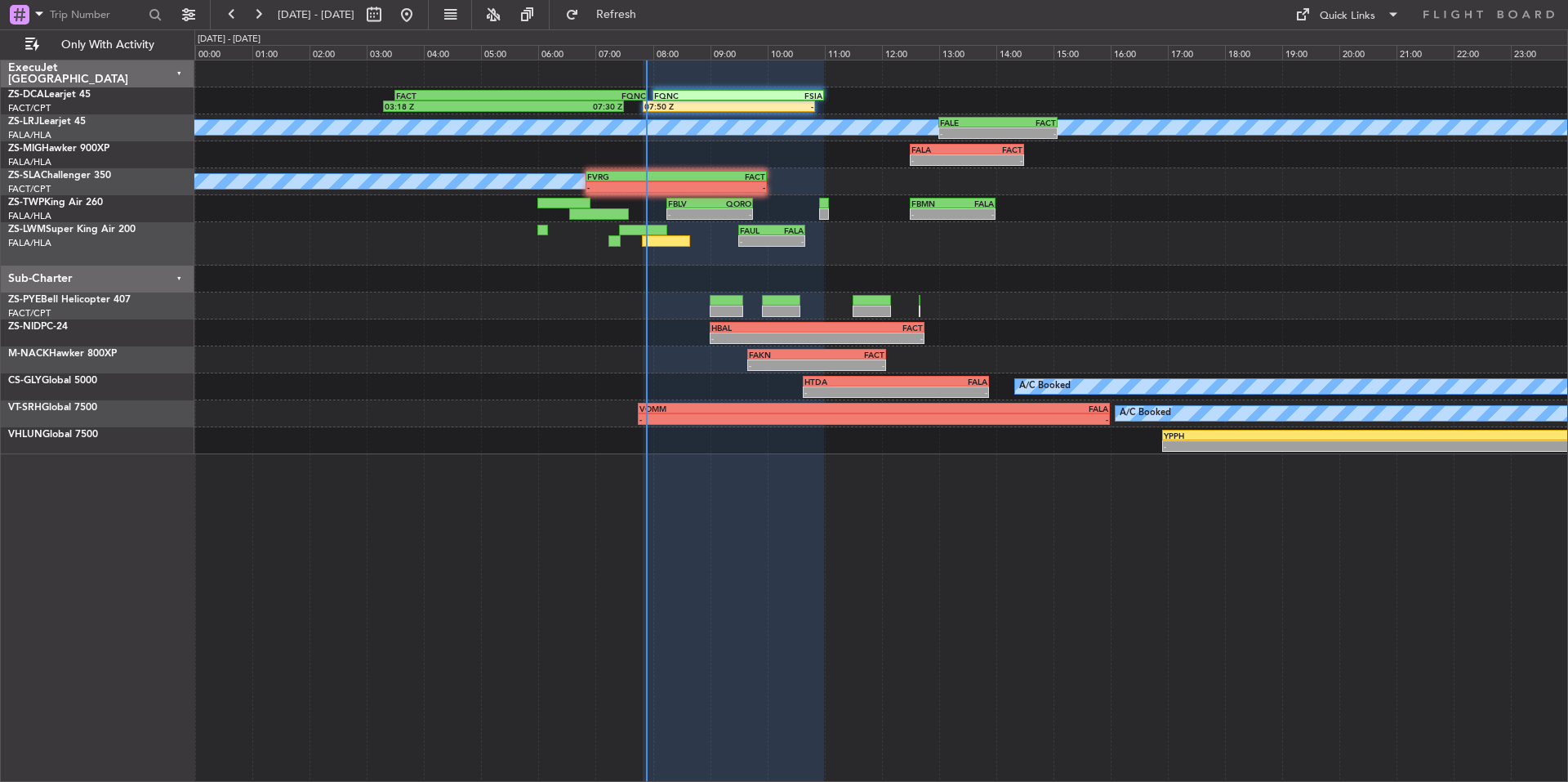
type input "0"
